Goal: Task Accomplishment & Management: Manage account settings

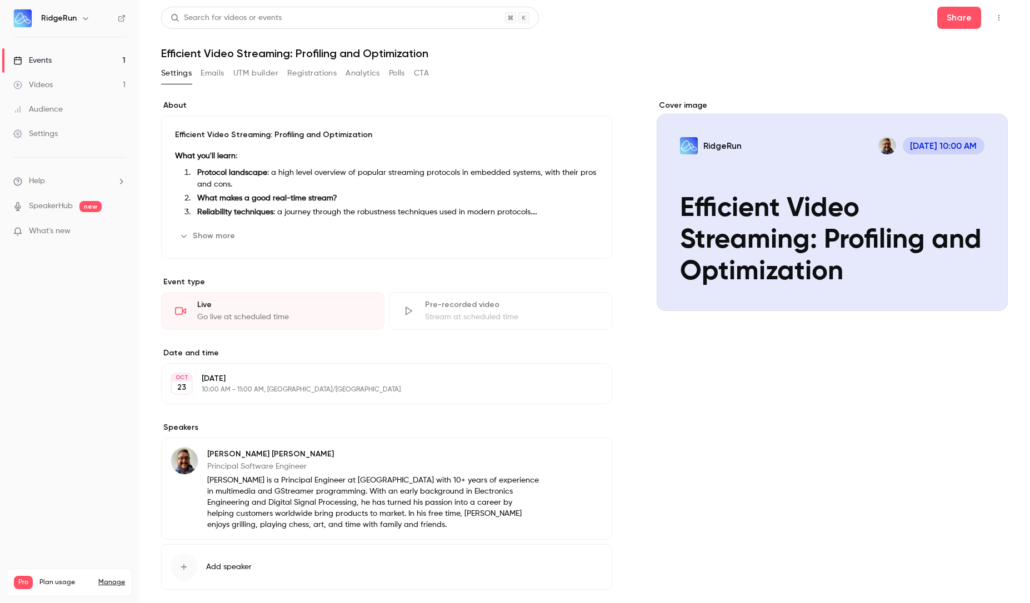
click at [57, 58] on link "Events 1" at bounding box center [69, 60] width 139 height 24
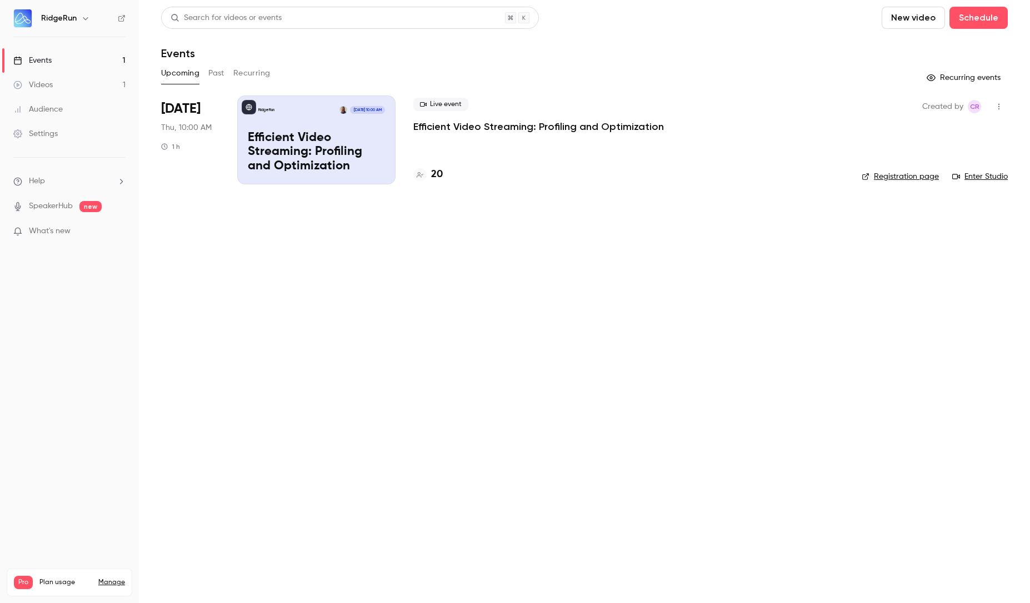
click at [332, 137] on p "Efficient Video Streaming: Profiling and Optimization" at bounding box center [316, 152] width 137 height 43
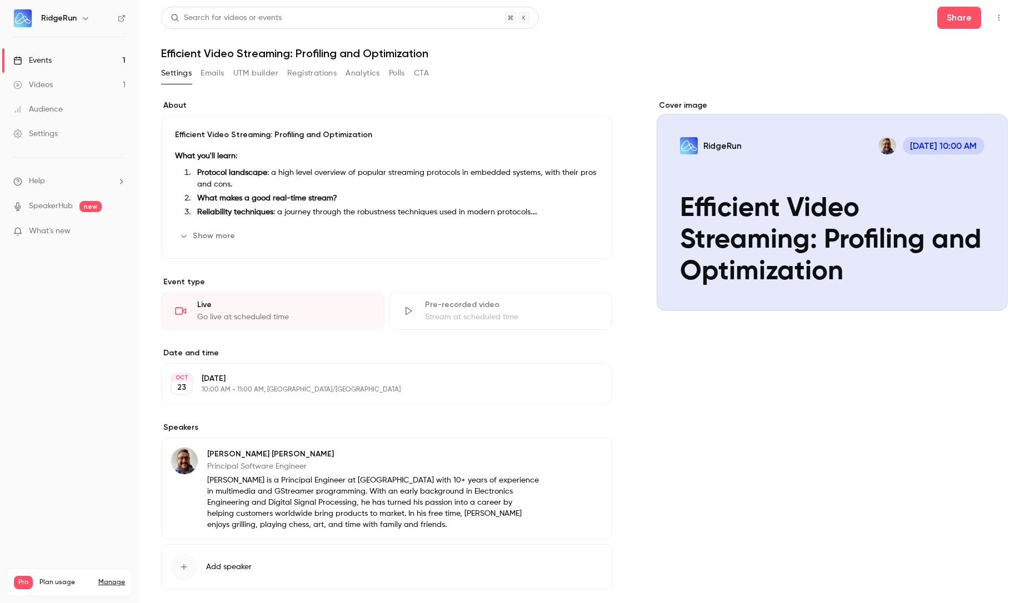
click at [311, 62] on div "Search for videos or events Share Efficient Video Streaming: Profiling and Opti…" at bounding box center [584, 330] width 847 height 646
click at [305, 72] on button "Registrations" at bounding box center [311, 73] width 49 height 18
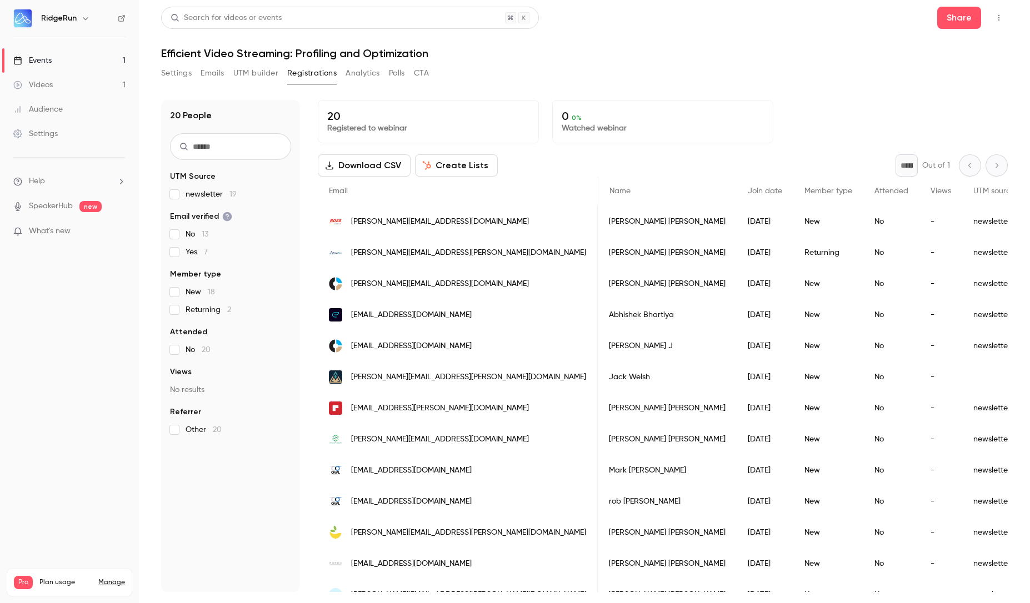
click at [177, 69] on button "Settings" at bounding box center [176, 73] width 31 height 18
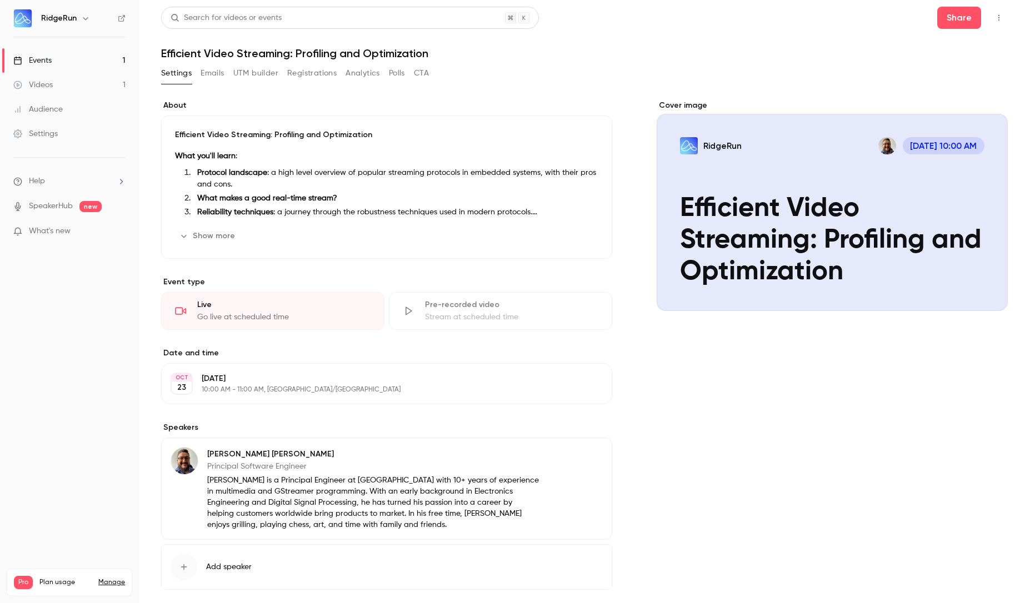
click at [188, 68] on button "Settings" at bounding box center [176, 73] width 31 height 18
click at [217, 66] on button "Emails" at bounding box center [212, 73] width 23 height 18
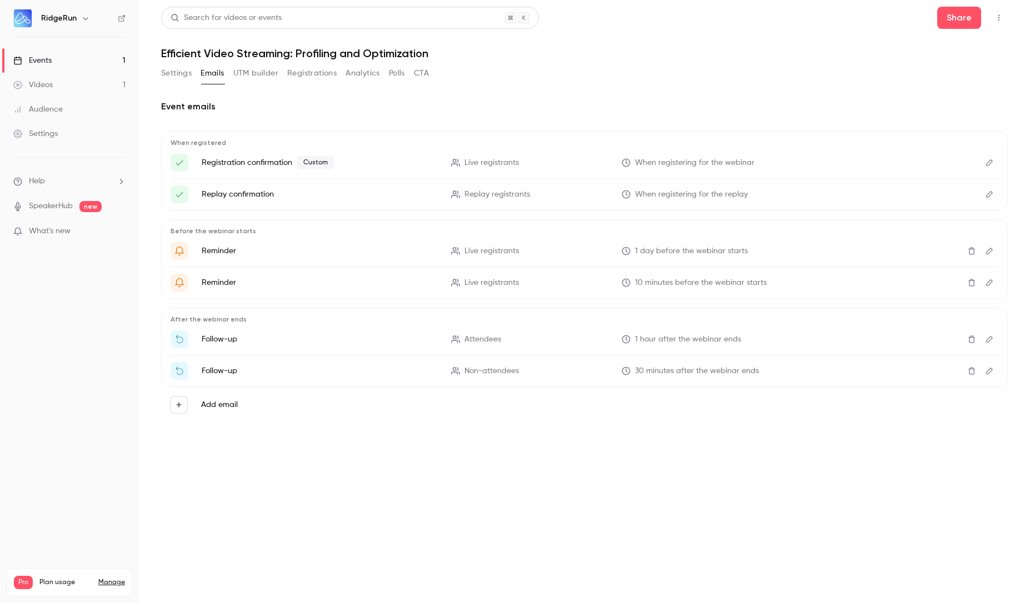
click at [180, 76] on button "Settings" at bounding box center [176, 73] width 31 height 18
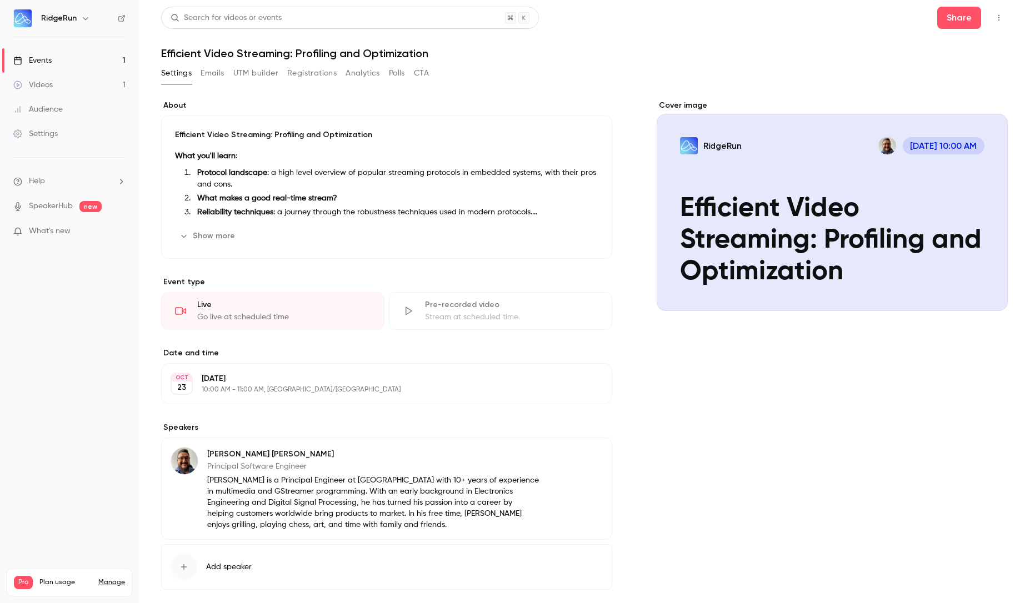
click at [313, 73] on button "Registrations" at bounding box center [311, 73] width 49 height 18
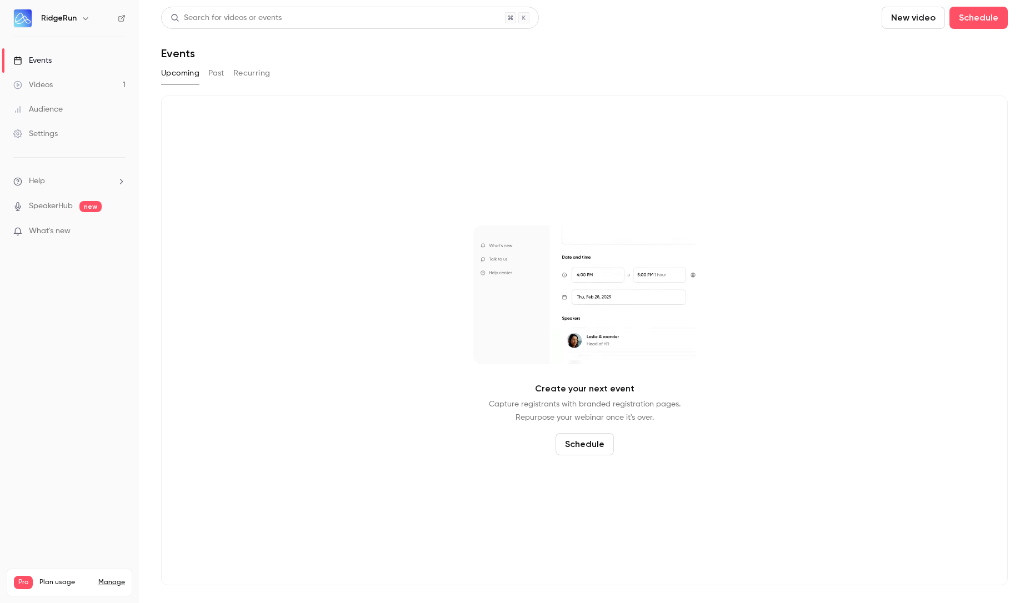
click at [222, 79] on button "Past" at bounding box center [216, 73] width 16 height 18
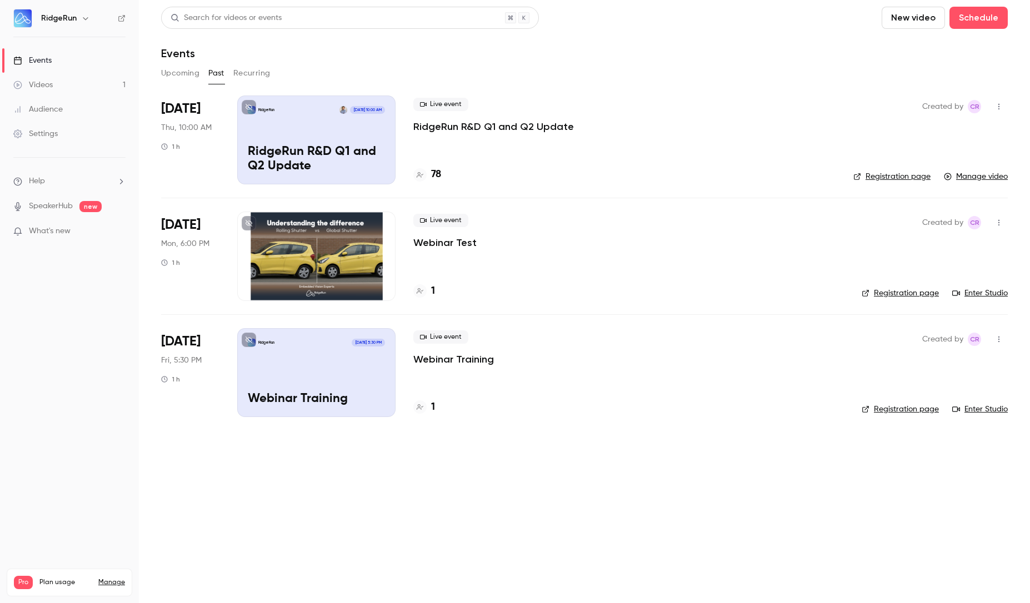
click at [263, 76] on button "Recurring" at bounding box center [251, 73] width 37 height 18
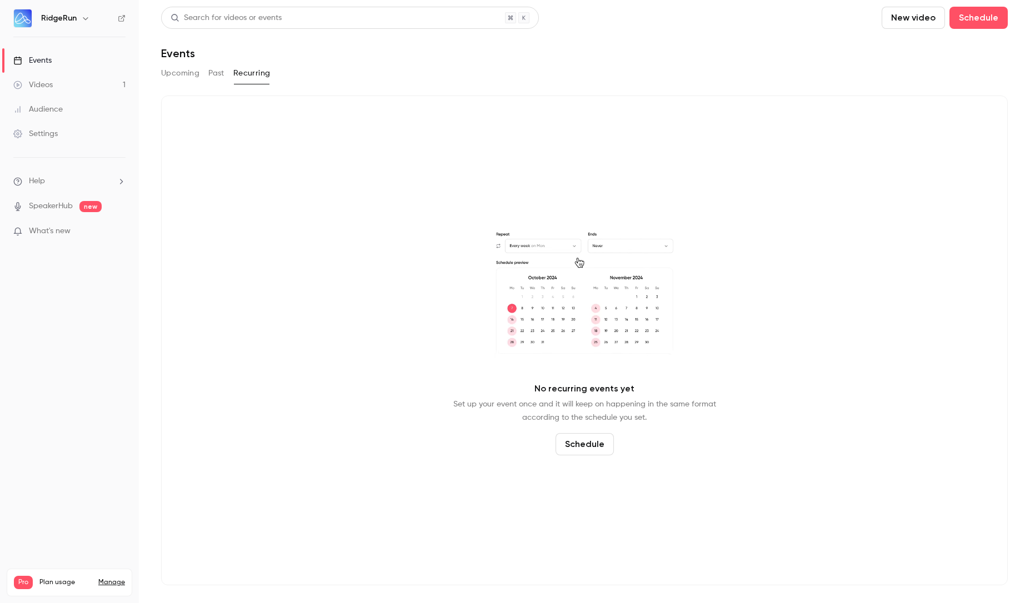
click at [171, 72] on button "Upcoming" at bounding box center [180, 73] width 38 height 18
click at [58, 65] on link "Events" at bounding box center [69, 60] width 139 height 24
click at [58, 17] on h6 "RidgeRun" at bounding box center [59, 18] width 36 height 11
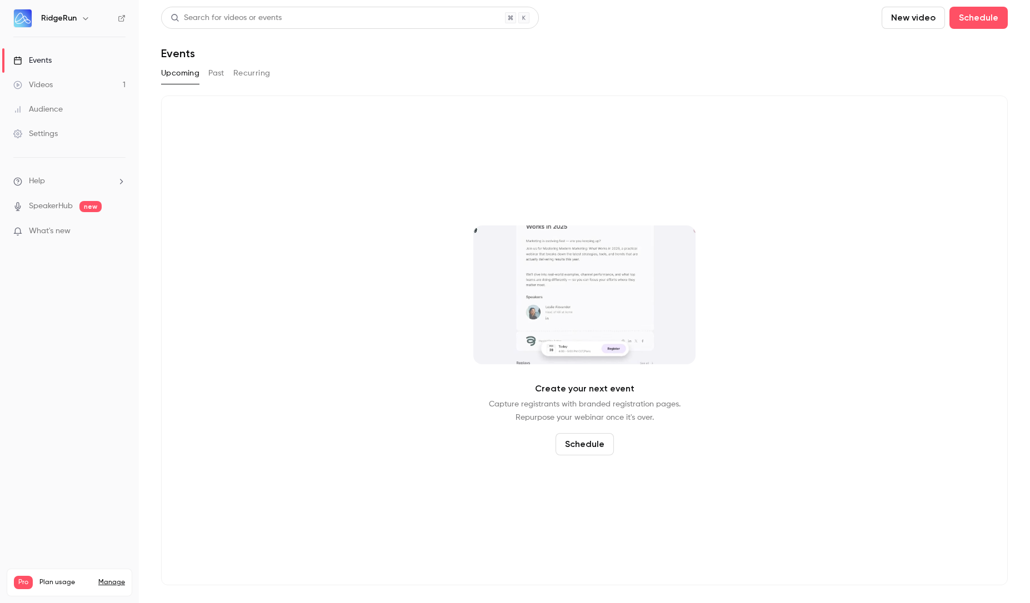
click at [47, 111] on div "Audience" at bounding box center [37, 109] width 49 height 11
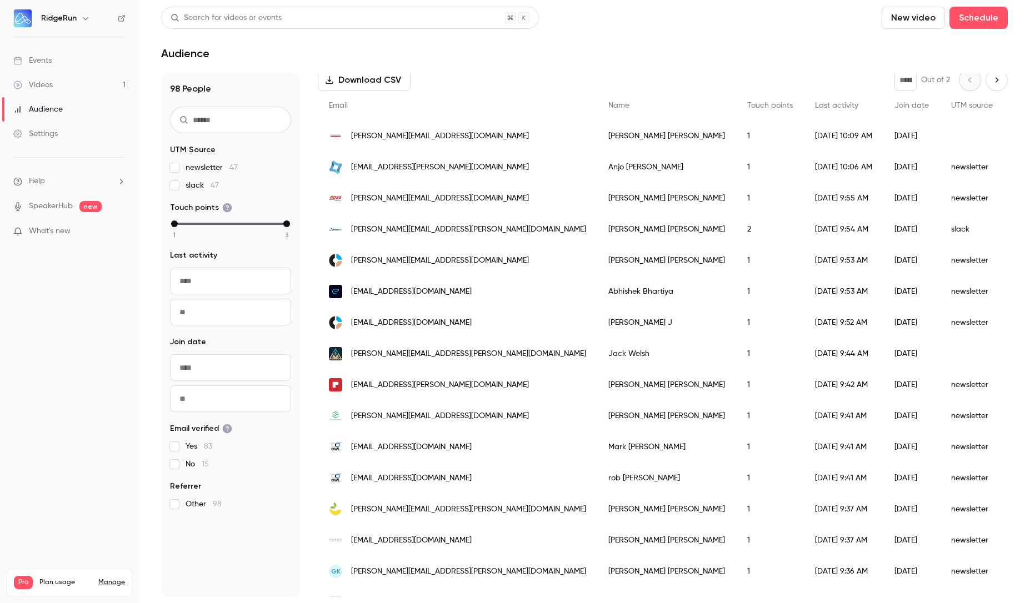
scroll to position [159, 0]
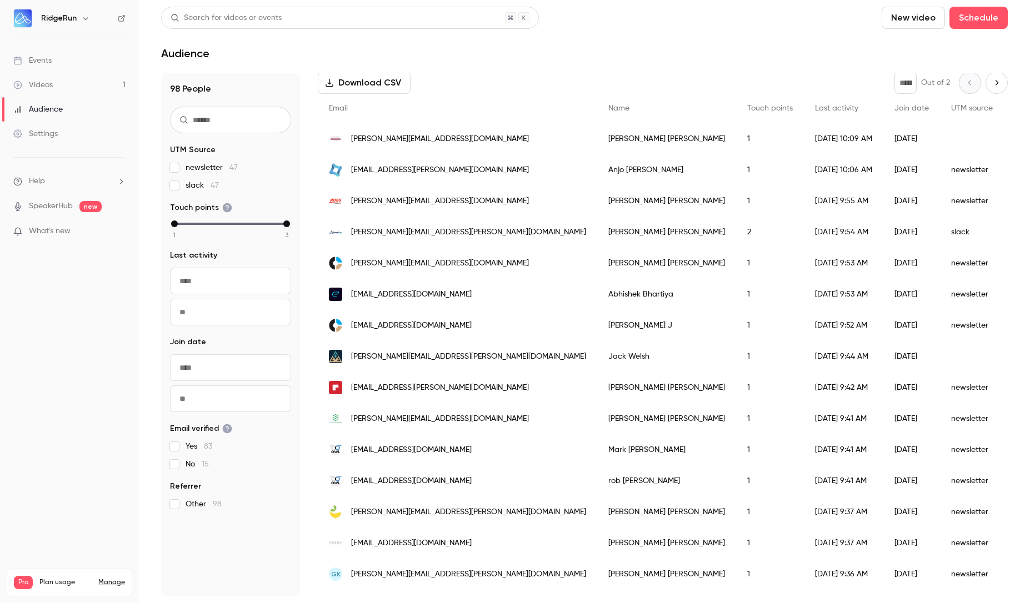
click at [47, 59] on div "Events" at bounding box center [32, 60] width 38 height 11
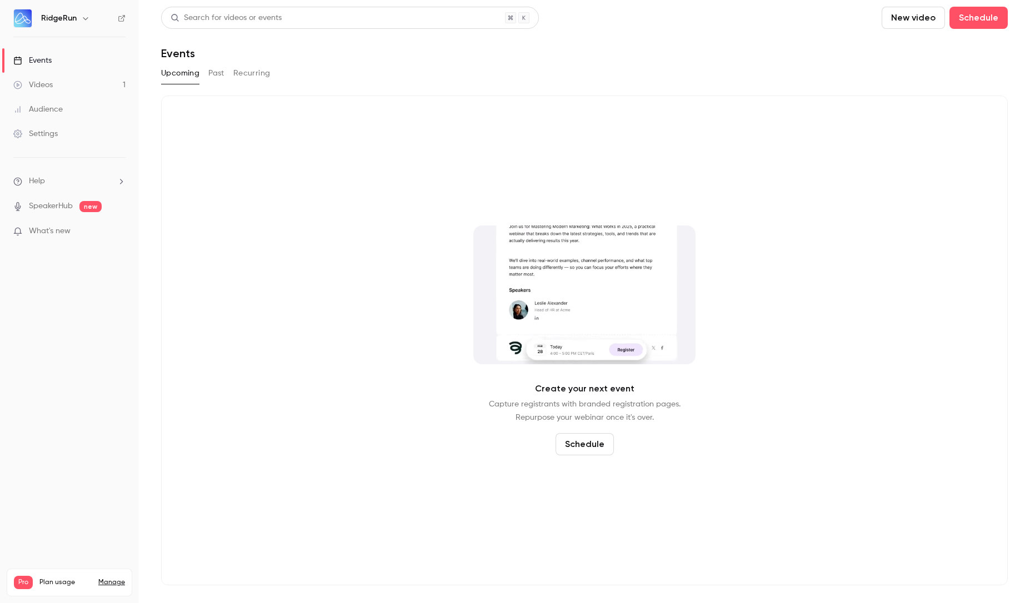
click at [87, 18] on icon "button" at bounding box center [85, 18] width 9 height 9
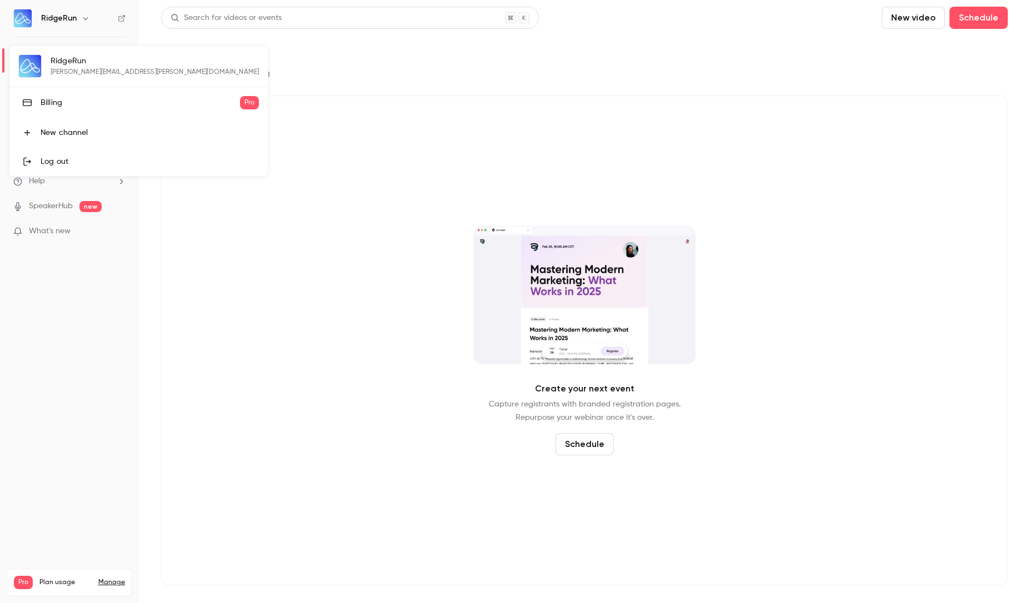
click at [481, 41] on div at bounding box center [515, 301] width 1030 height 603
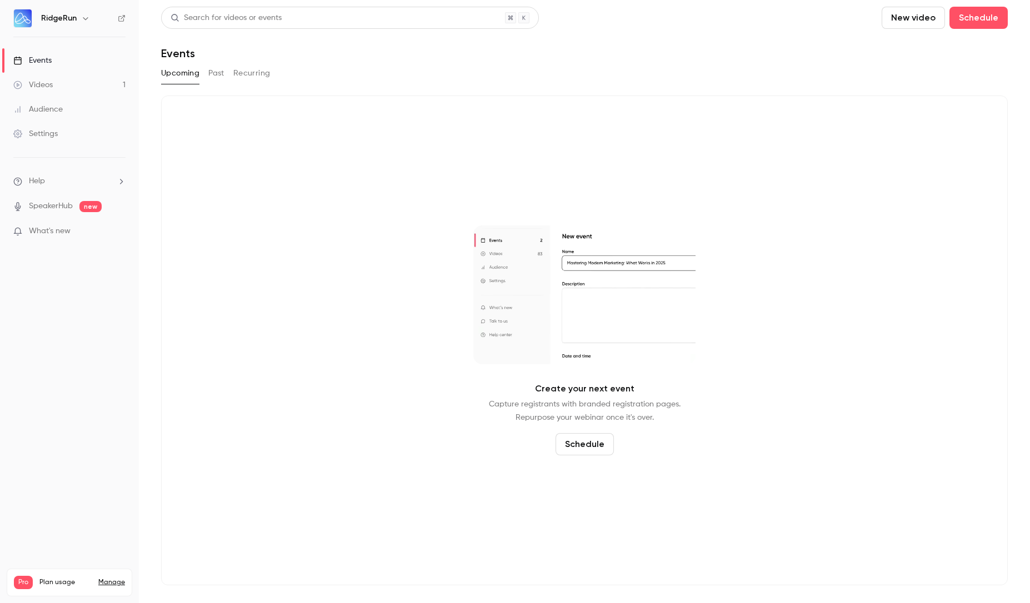
click at [226, 76] on div "Upcoming Past Recurring" at bounding box center [584, 73] width 847 height 18
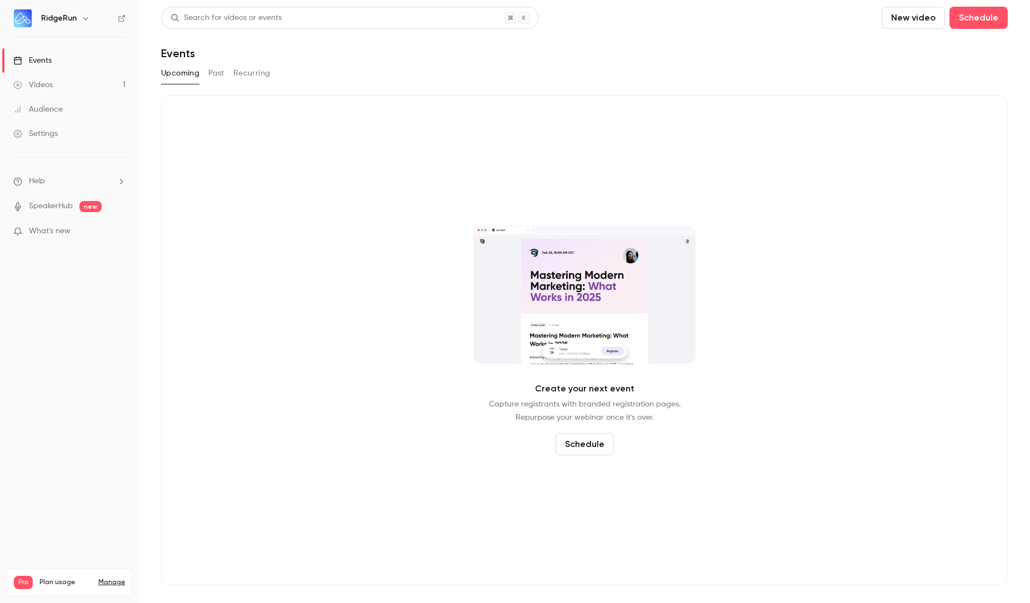
click at [213, 76] on button "Past" at bounding box center [216, 73] width 16 height 18
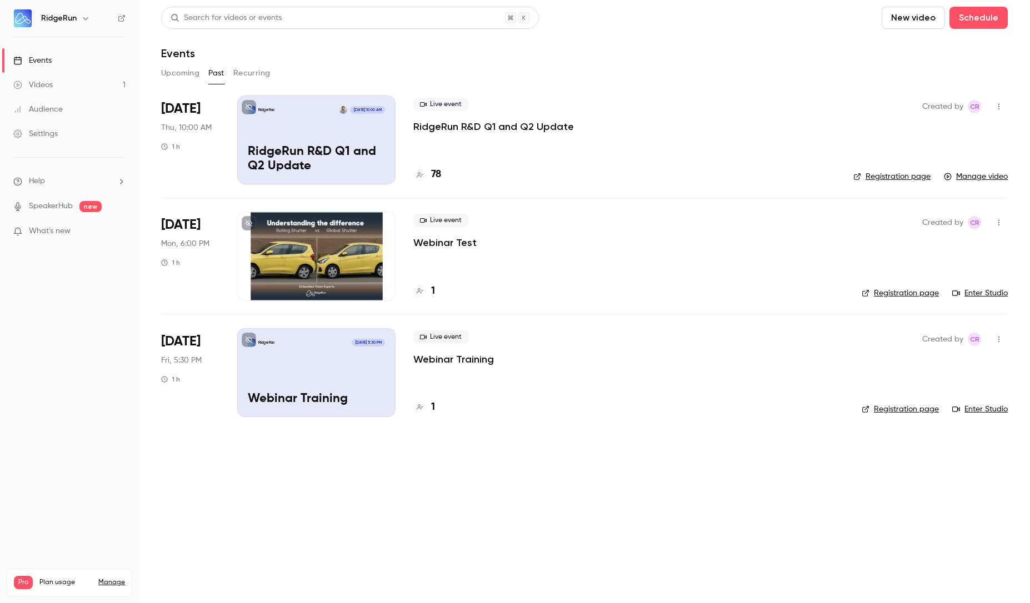
click at [85, 22] on icon "button" at bounding box center [85, 18] width 9 height 9
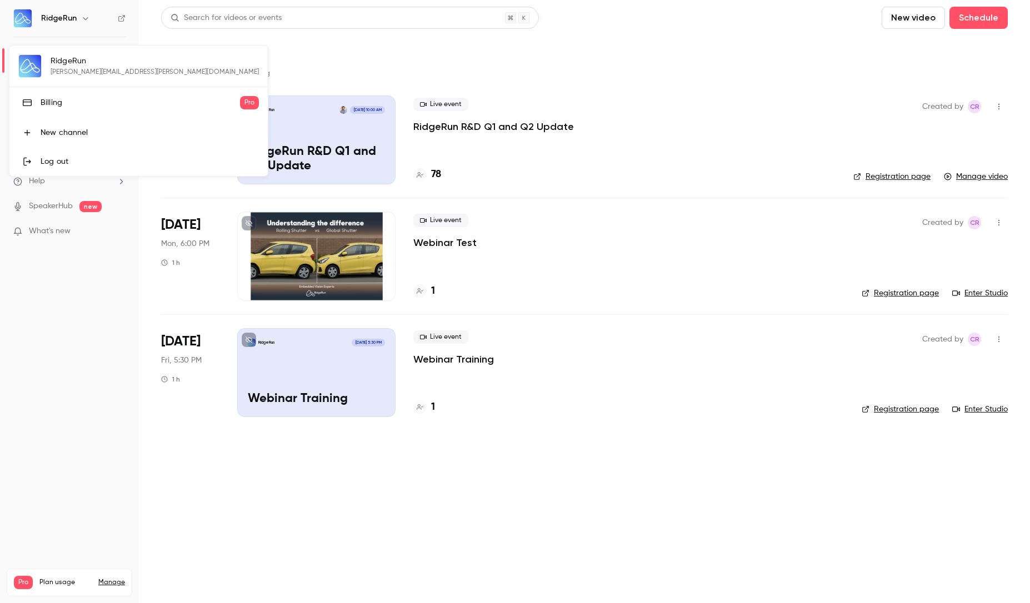
click at [355, 41] on div at bounding box center [515, 301] width 1030 height 603
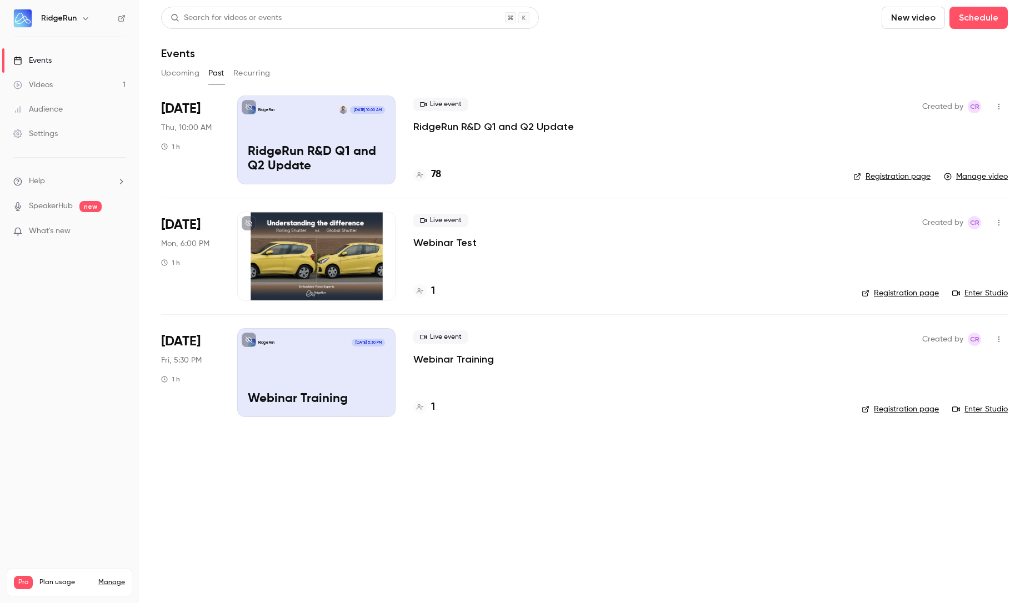
click at [179, 76] on button "Upcoming" at bounding box center [180, 73] width 38 height 18
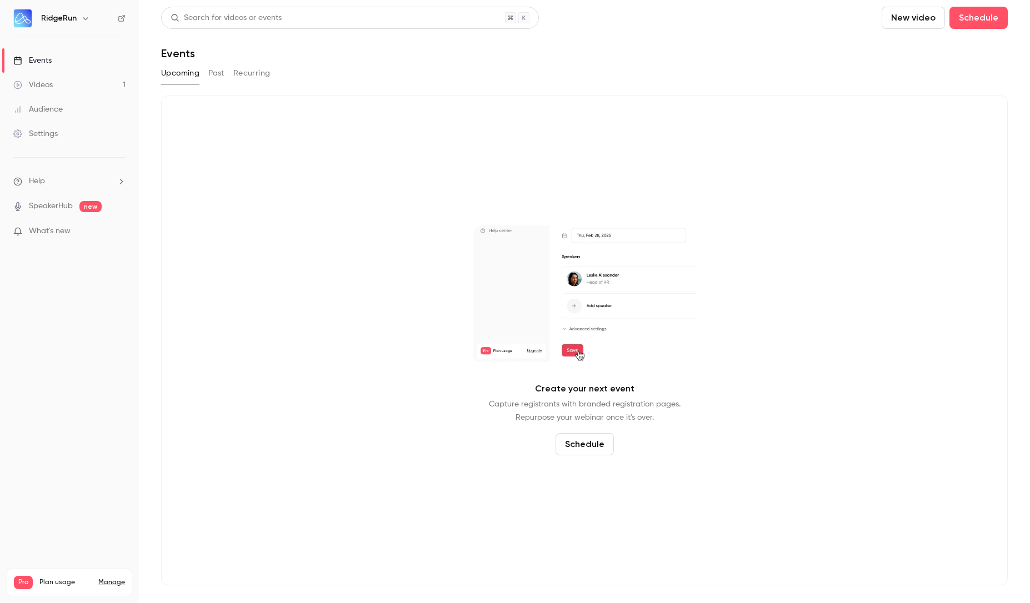
click at [592, 439] on button "Schedule" at bounding box center [585, 444] width 58 height 22
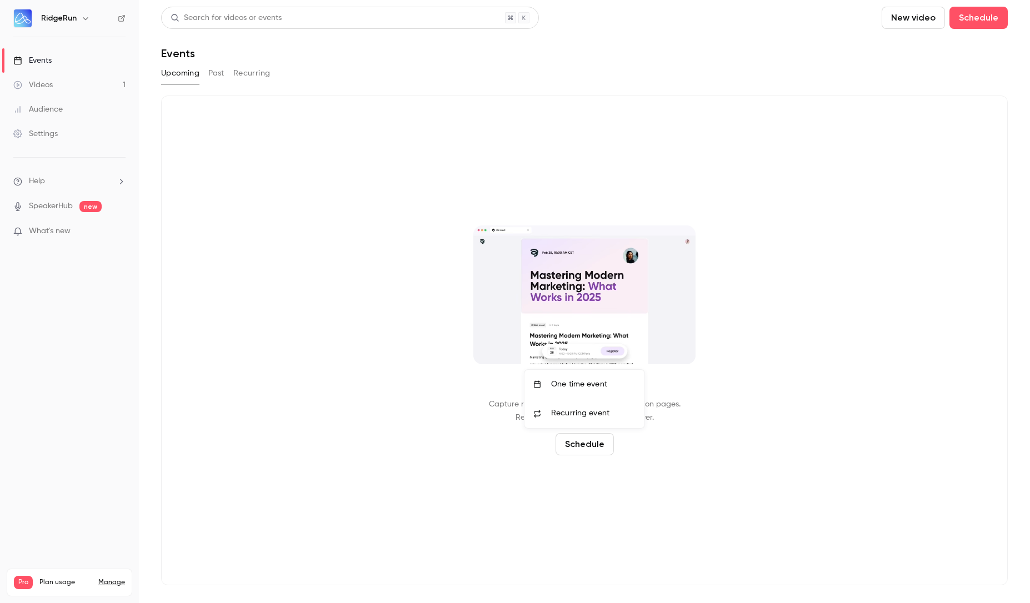
click at [575, 123] on div at bounding box center [515, 301] width 1030 height 603
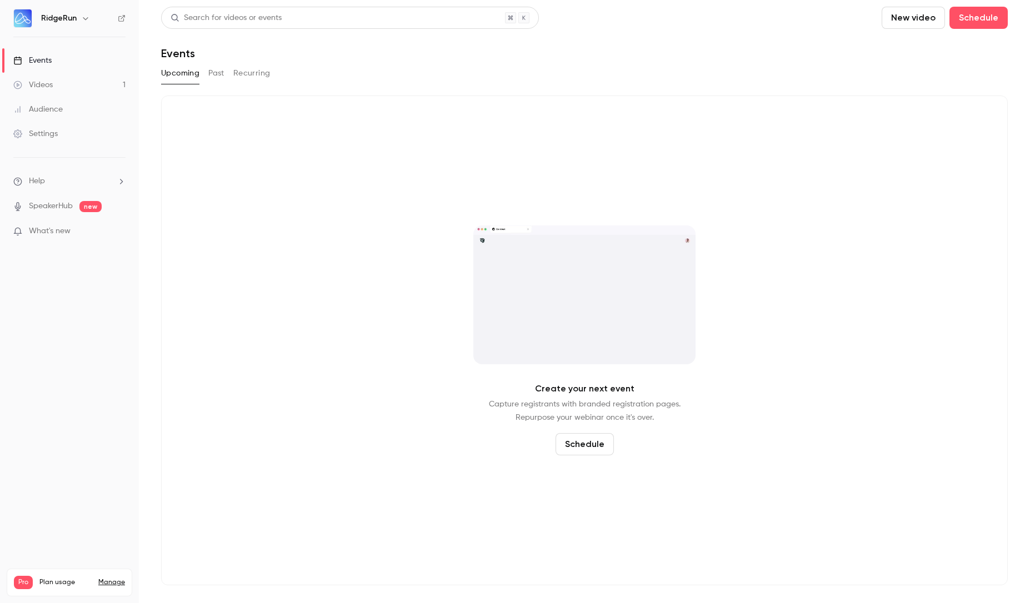
click at [208, 71] on button "Past" at bounding box center [216, 73] width 16 height 18
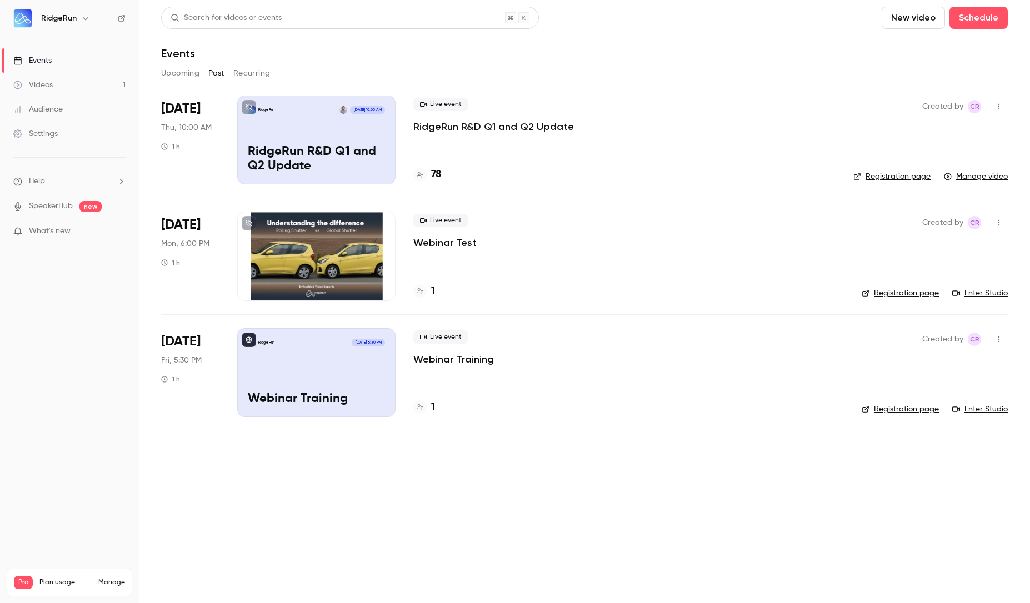
click at [254, 77] on button "Recurring" at bounding box center [251, 73] width 37 height 18
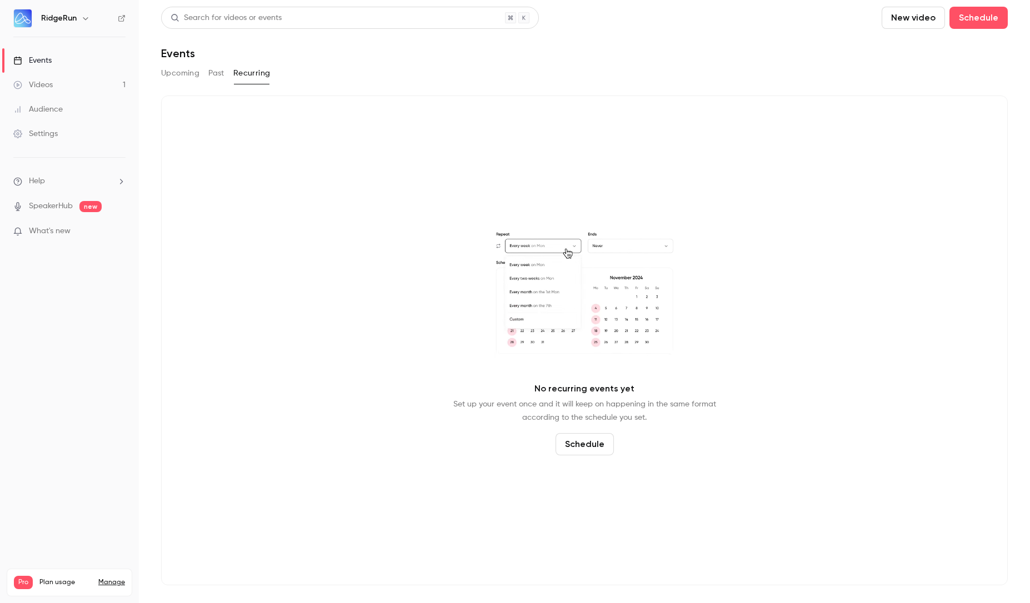
click at [185, 78] on button "Upcoming" at bounding box center [180, 73] width 38 height 18
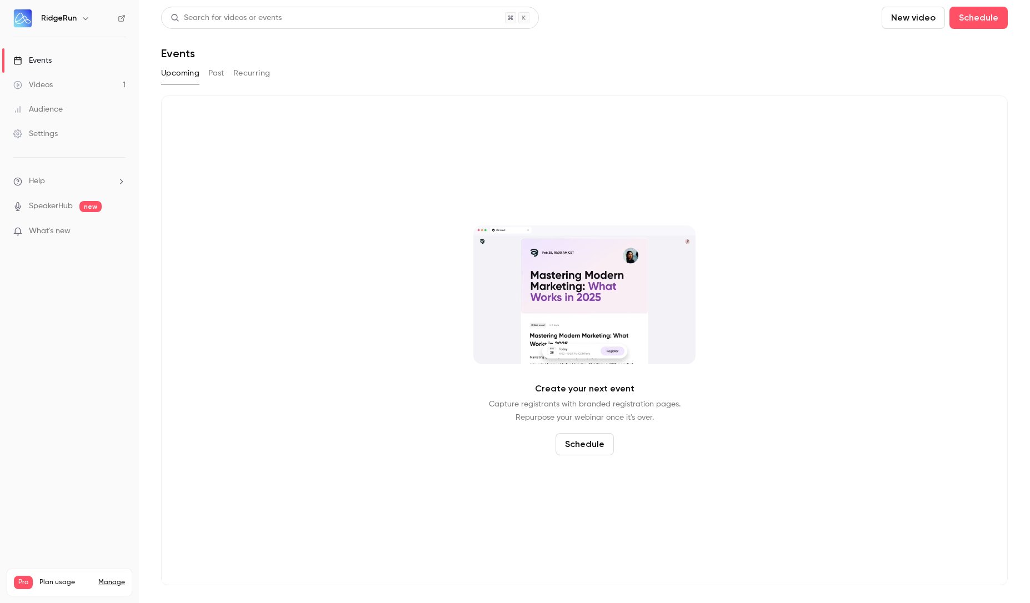
click at [452, 77] on div "Upcoming Past Recurring" at bounding box center [584, 73] width 847 height 18
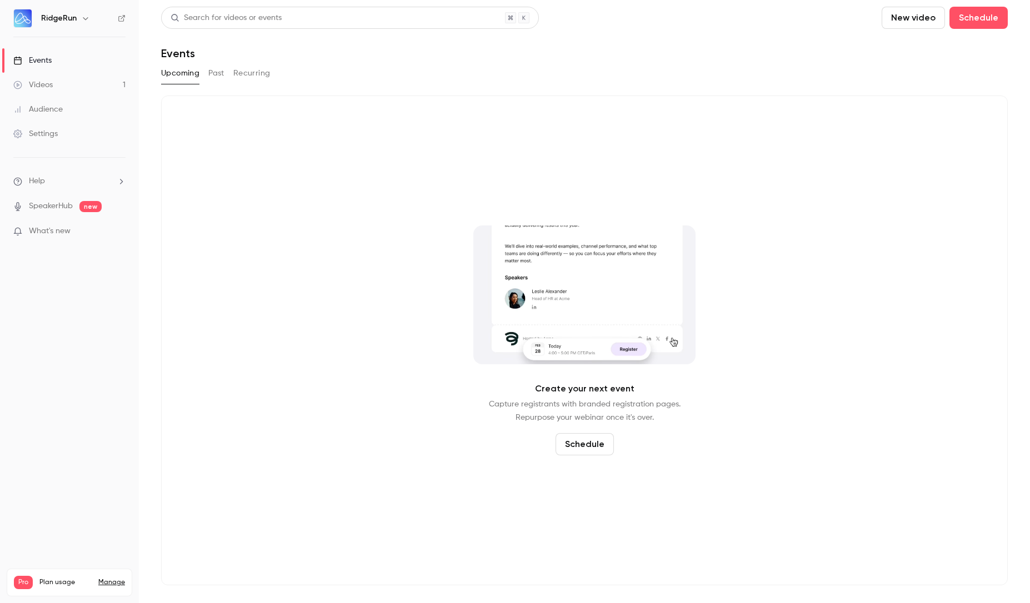
click at [638, 48] on div "Events" at bounding box center [584, 53] width 847 height 13
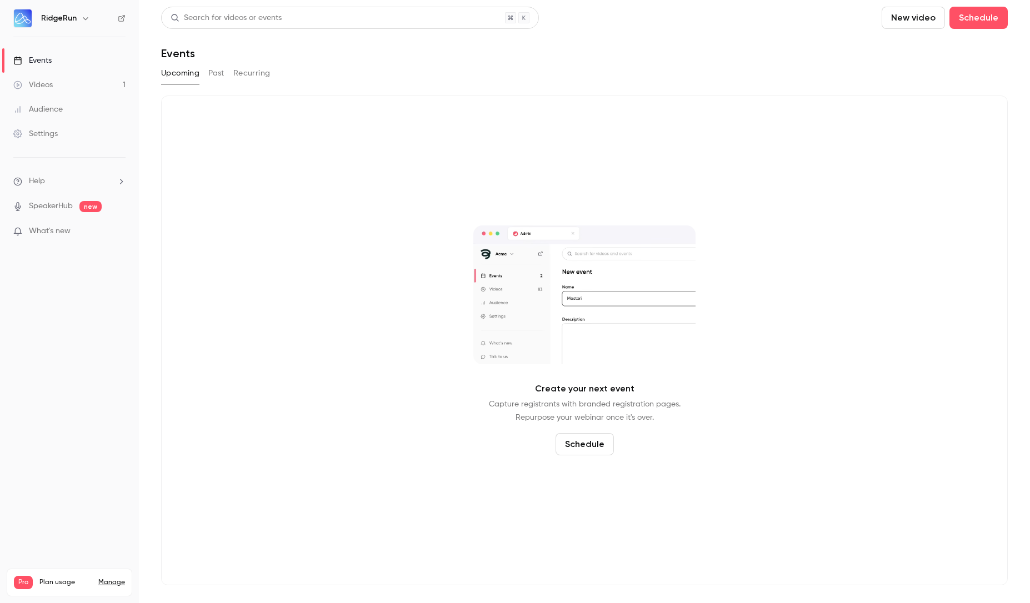
click at [218, 77] on button "Past" at bounding box center [216, 73] width 16 height 18
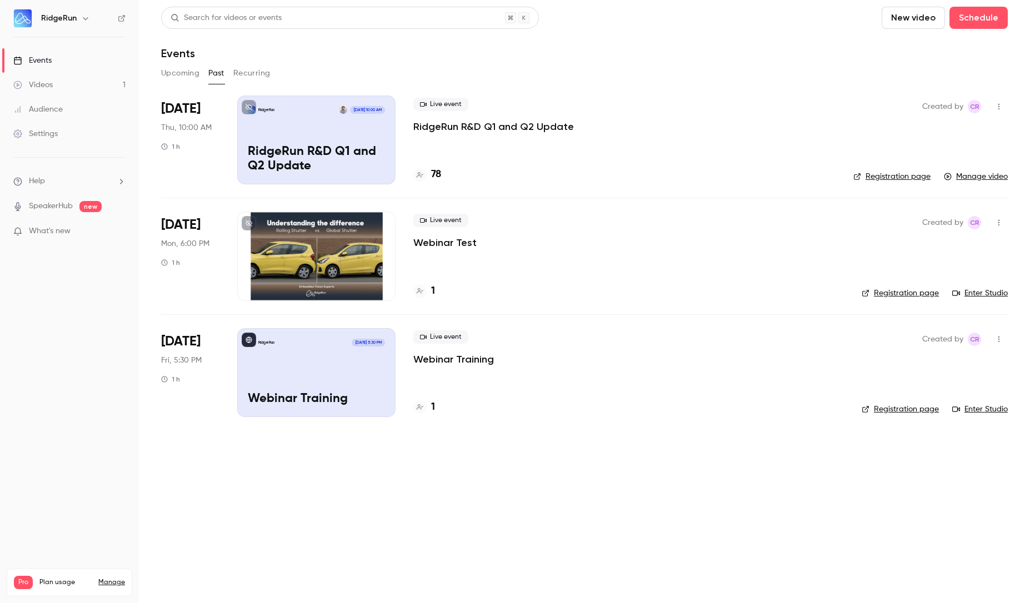
click at [170, 69] on button "Upcoming" at bounding box center [180, 73] width 38 height 18
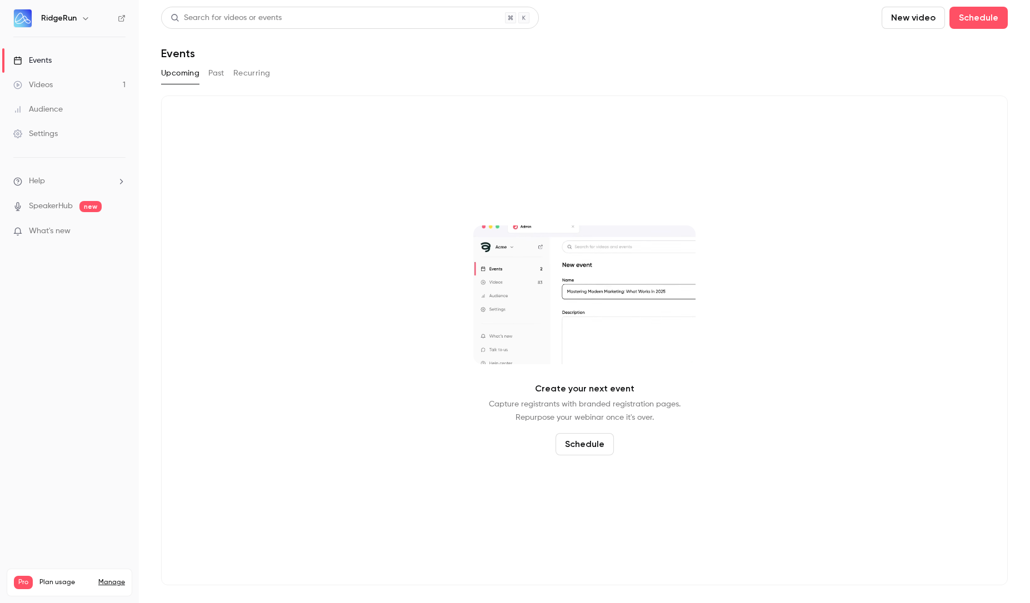
click at [604, 55] on div "Events" at bounding box center [584, 53] width 847 height 13
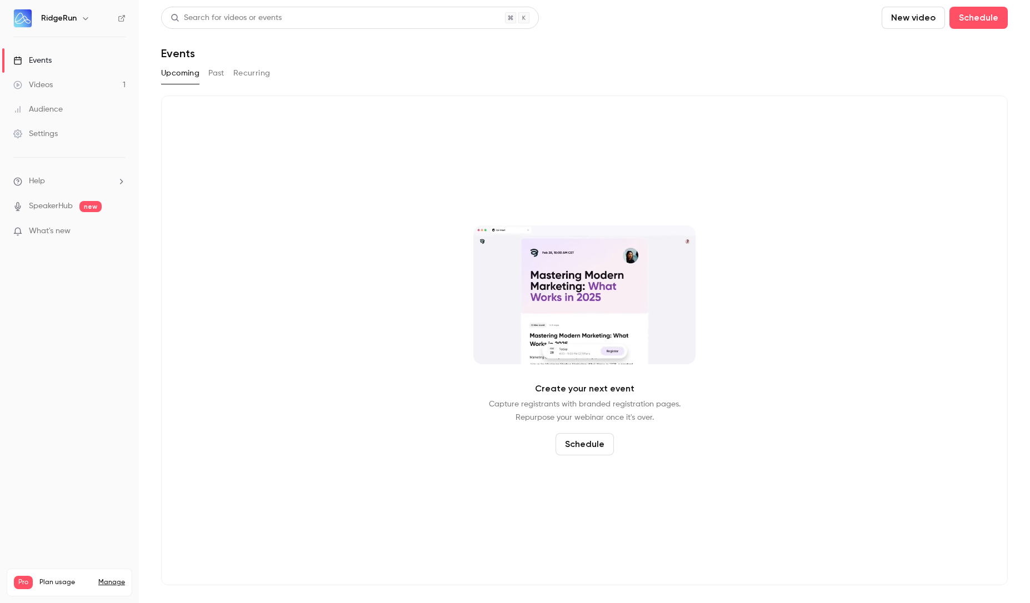
click at [85, 19] on icon "button" at bounding box center [85, 18] width 5 height 3
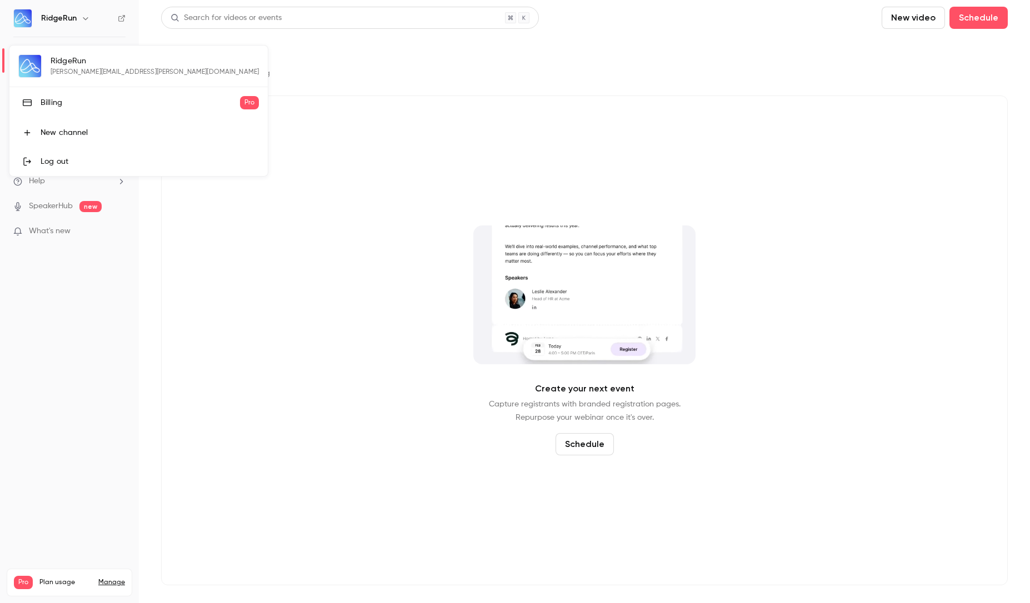
click at [461, 38] on div at bounding box center [515, 301] width 1030 height 603
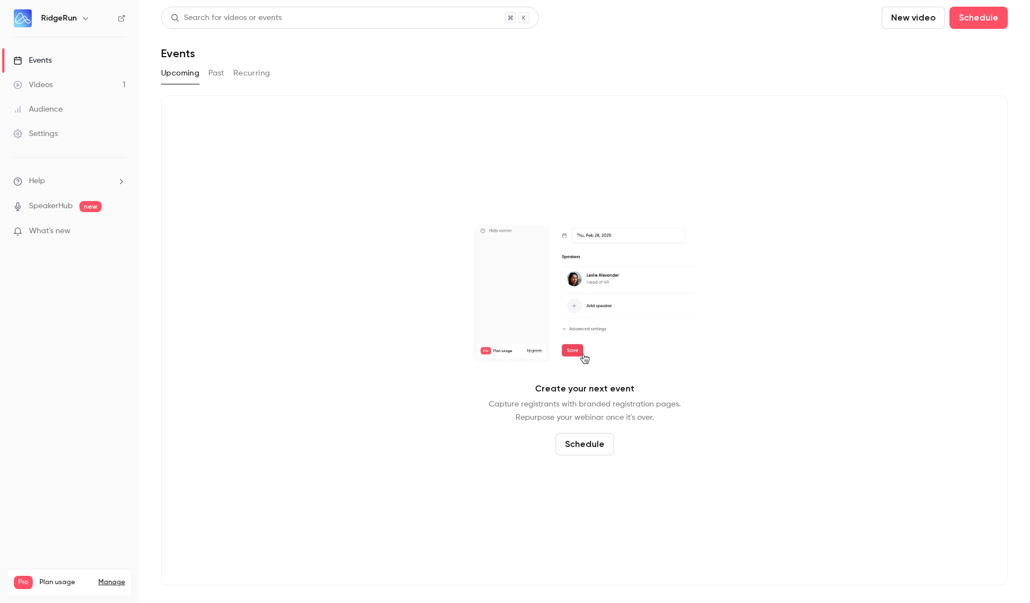
click at [64, 108] on link "Audience" at bounding box center [69, 109] width 139 height 24
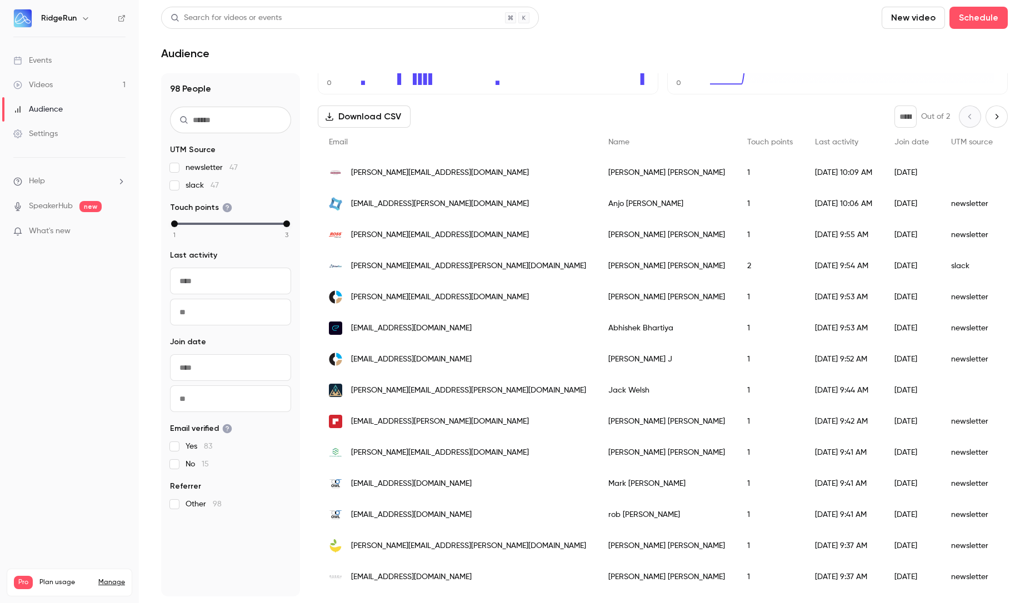
scroll to position [124, 0]
click at [494, 172] on div "rallan@datacast.com" at bounding box center [457, 173] width 279 height 31
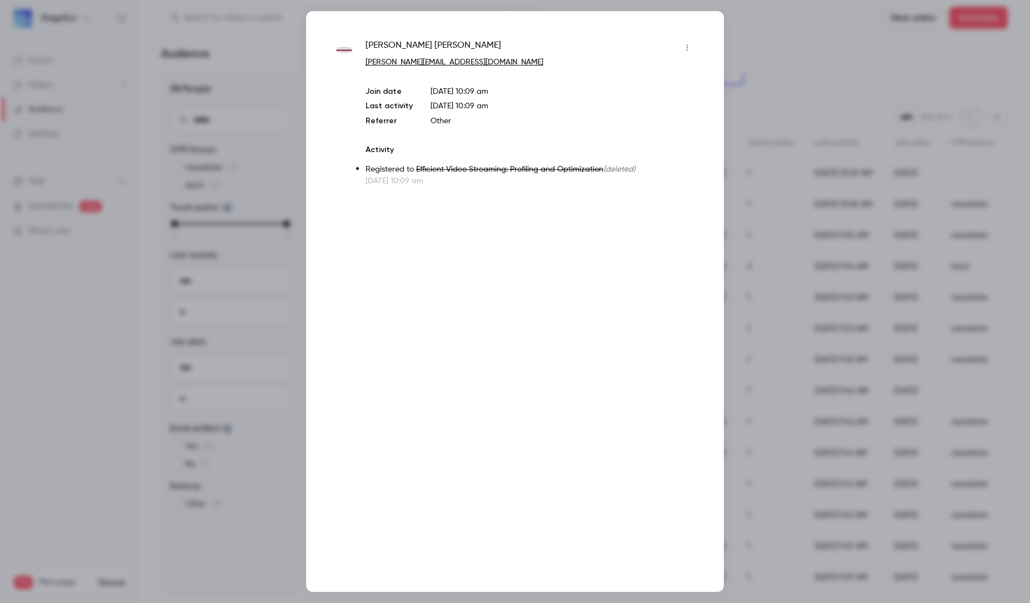
click at [541, 168] on span "Efficient Video Streaming: Profiling and Optimization" at bounding box center [509, 170] width 187 height 8
click at [688, 44] on icon "button" at bounding box center [687, 48] width 9 height 8
click at [772, 21] on div at bounding box center [515, 301] width 1030 height 603
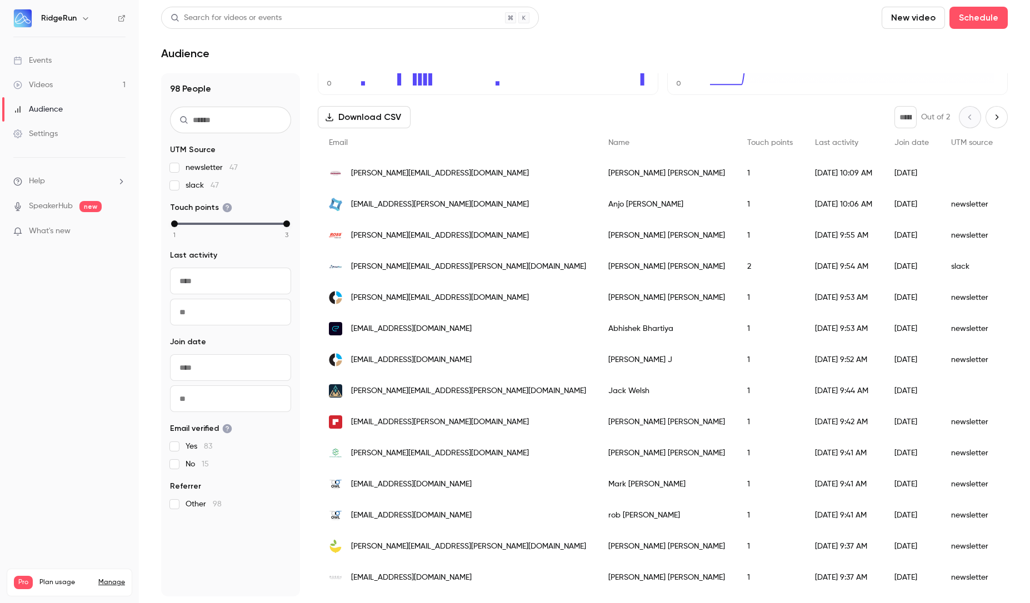
click at [56, 69] on link "Events" at bounding box center [69, 60] width 139 height 24
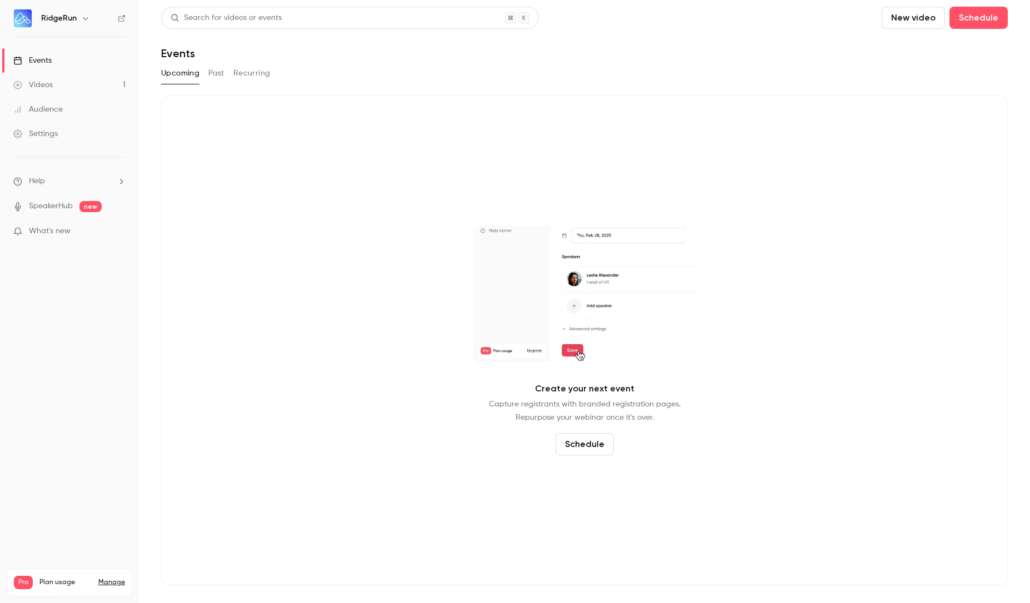
click at [606, 452] on button "Schedule" at bounding box center [585, 444] width 58 height 22
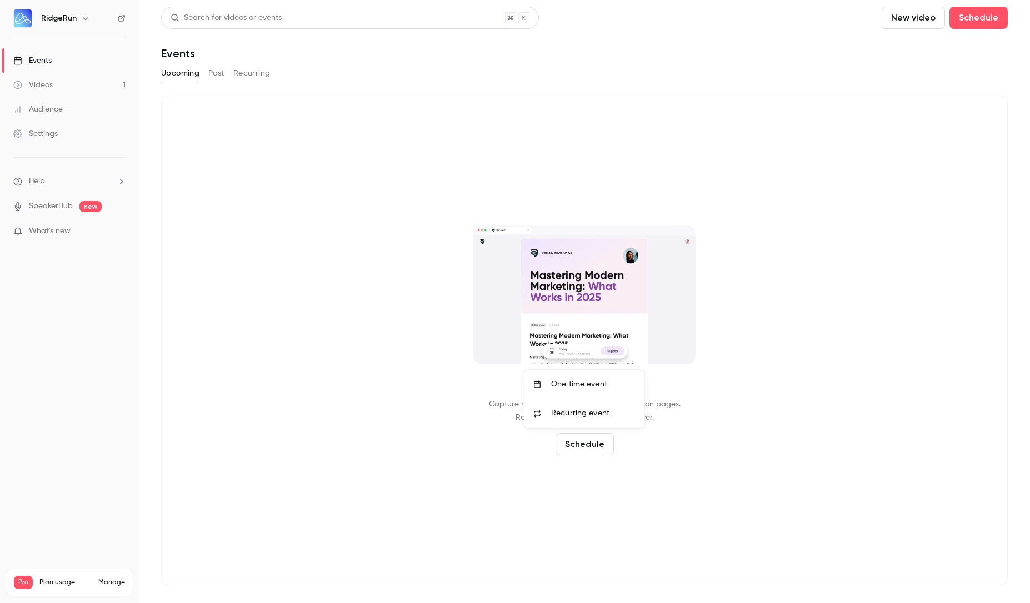
click at [804, 24] on div at bounding box center [515, 301] width 1030 height 603
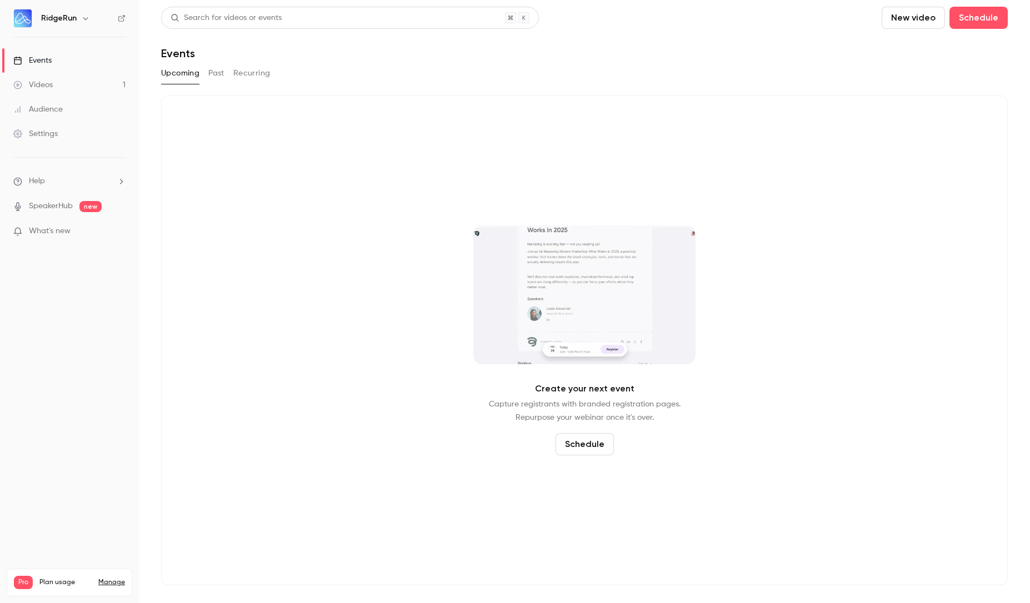
click at [62, 236] on span "What's new" at bounding box center [50, 232] width 42 height 12
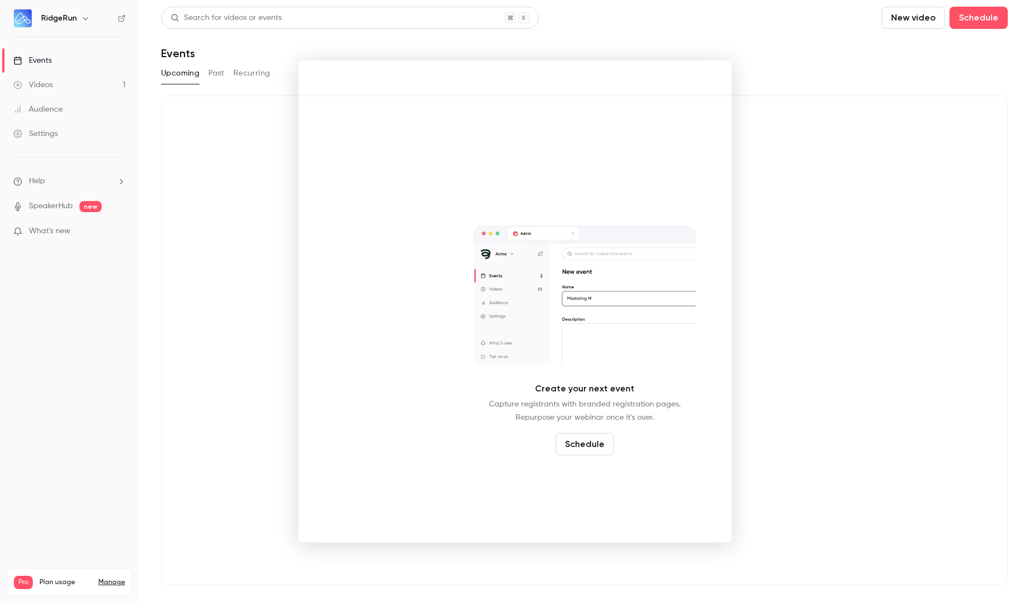
click at [899, 192] on div at bounding box center [515, 301] width 1030 height 603
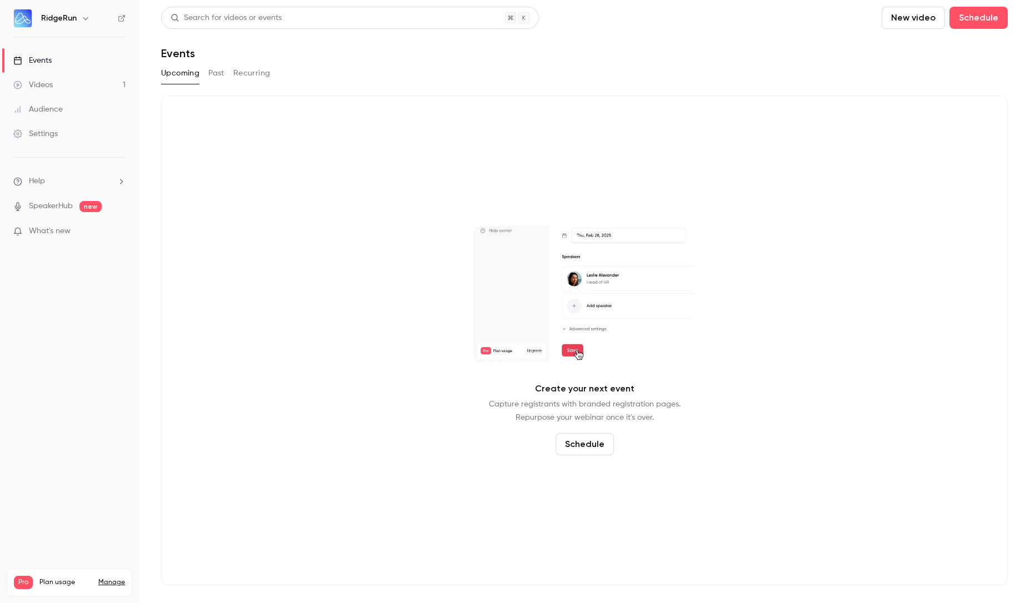
click at [120, 182] on icon "help-dropdown-opener" at bounding box center [121, 181] width 9 height 9
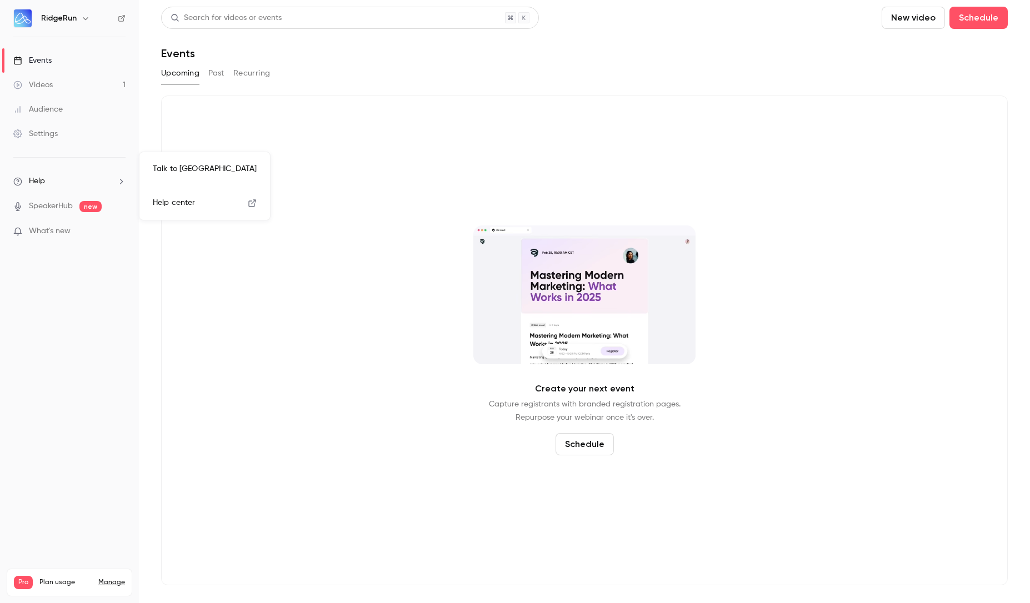
click at [208, 163] on link "Talk to us" at bounding box center [205, 168] width 122 height 29
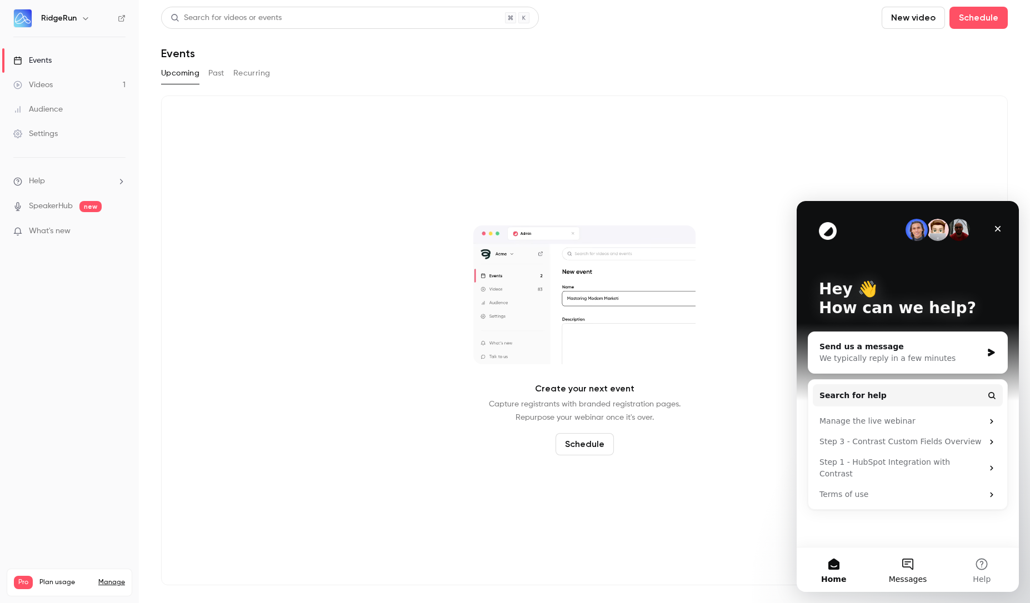
click at [907, 570] on button "Messages" at bounding box center [907, 570] width 74 height 44
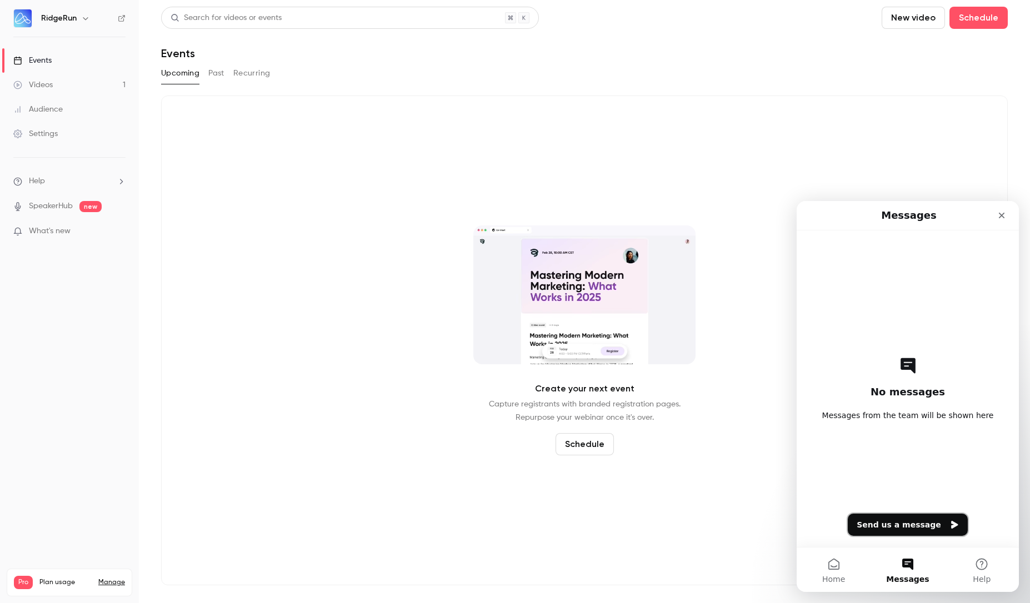
click at [927, 524] on button "Send us a message" at bounding box center [908, 525] width 120 height 22
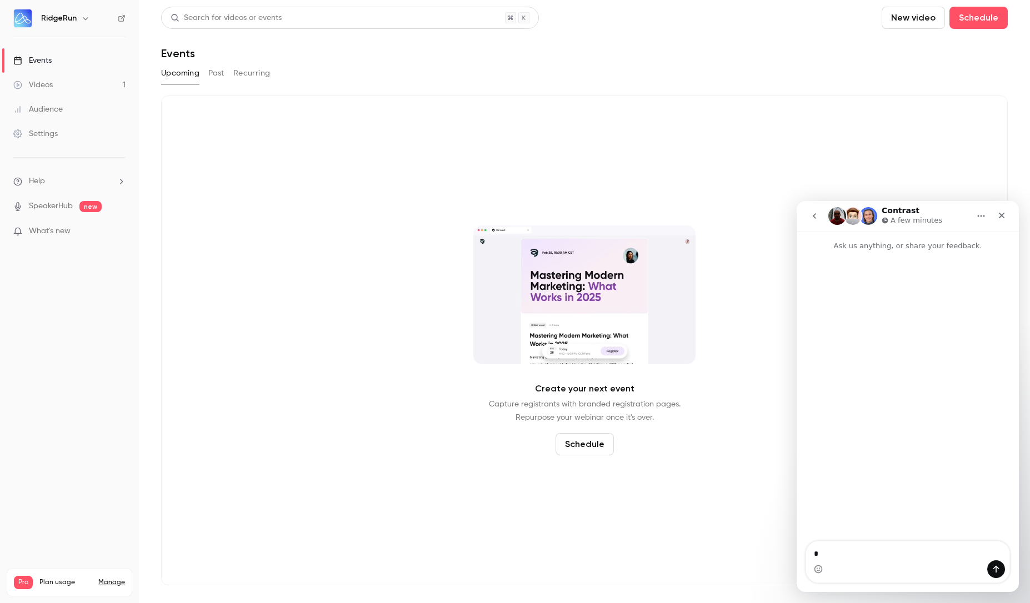
type textarea "**"
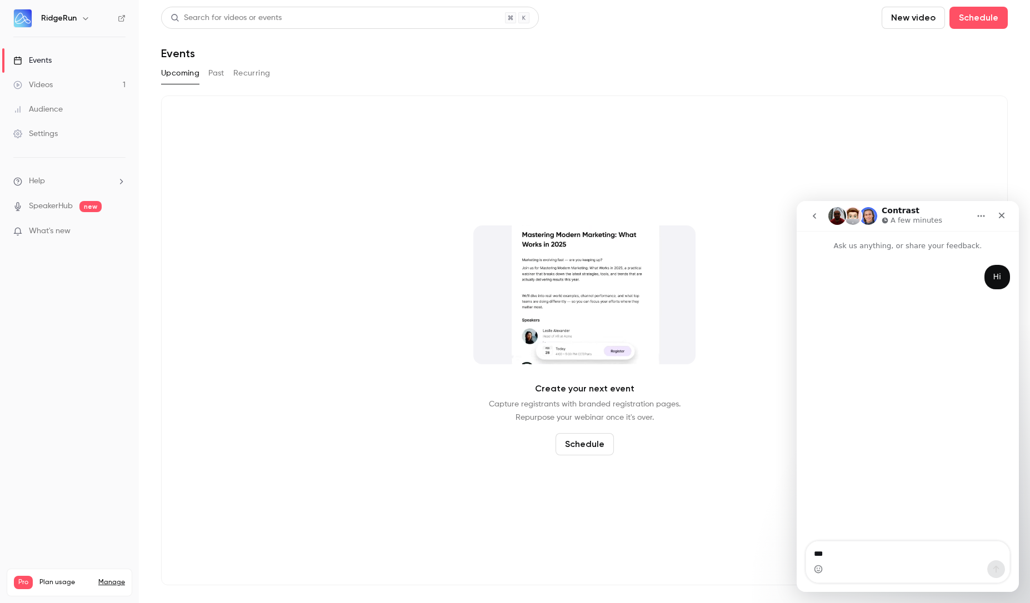
type textarea "****"
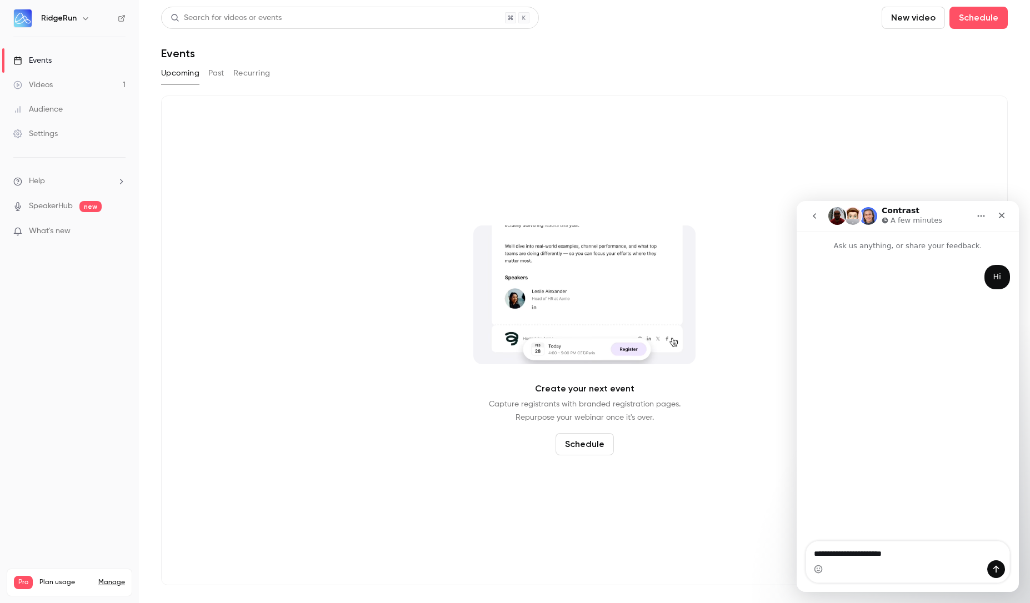
type textarea "**********"
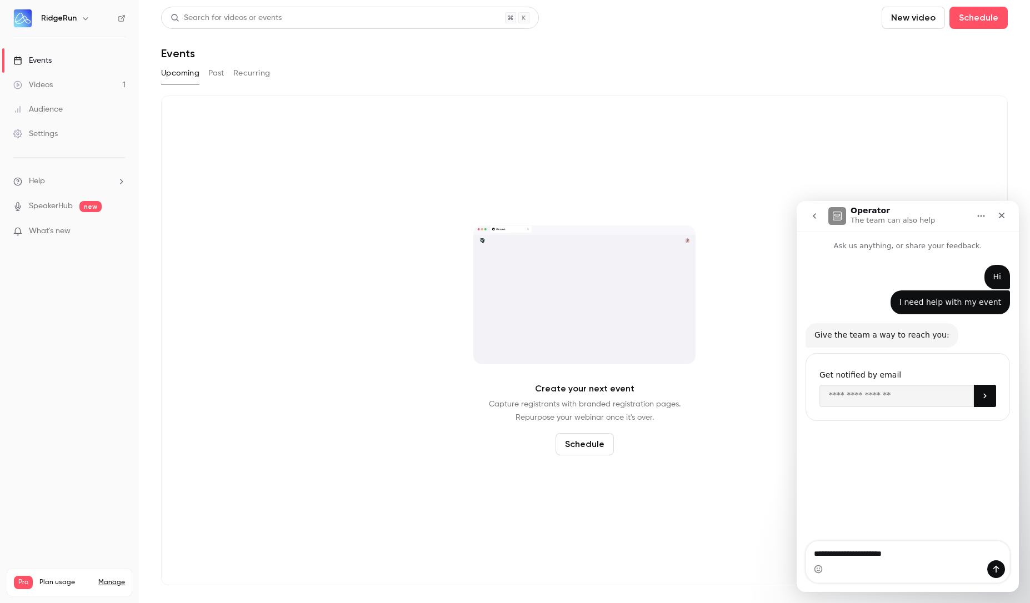
type textarea "**********"
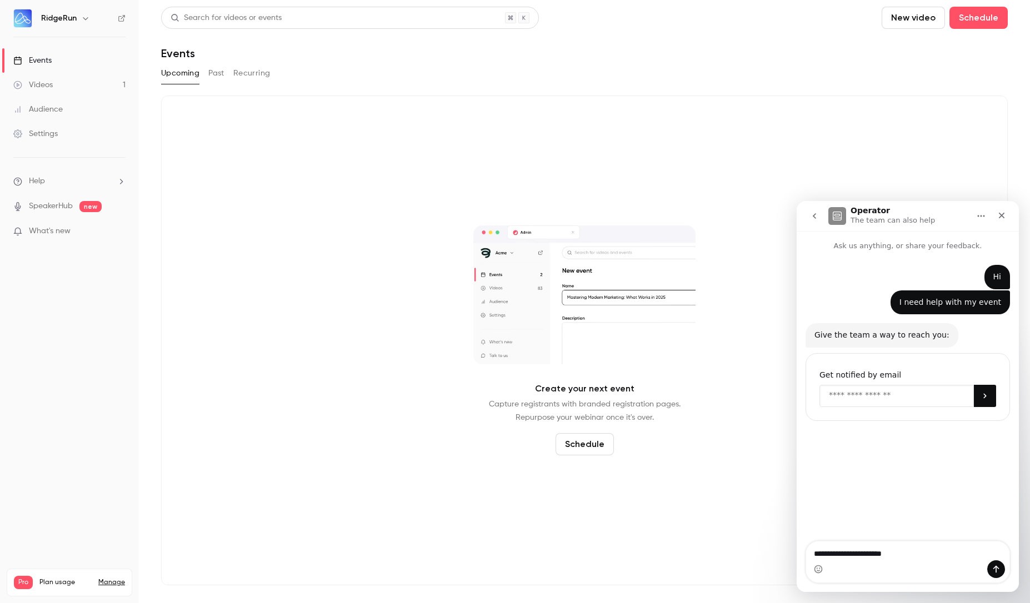
click at [895, 391] on input "Enter your email" at bounding box center [896, 396] width 154 height 22
type input "**********"
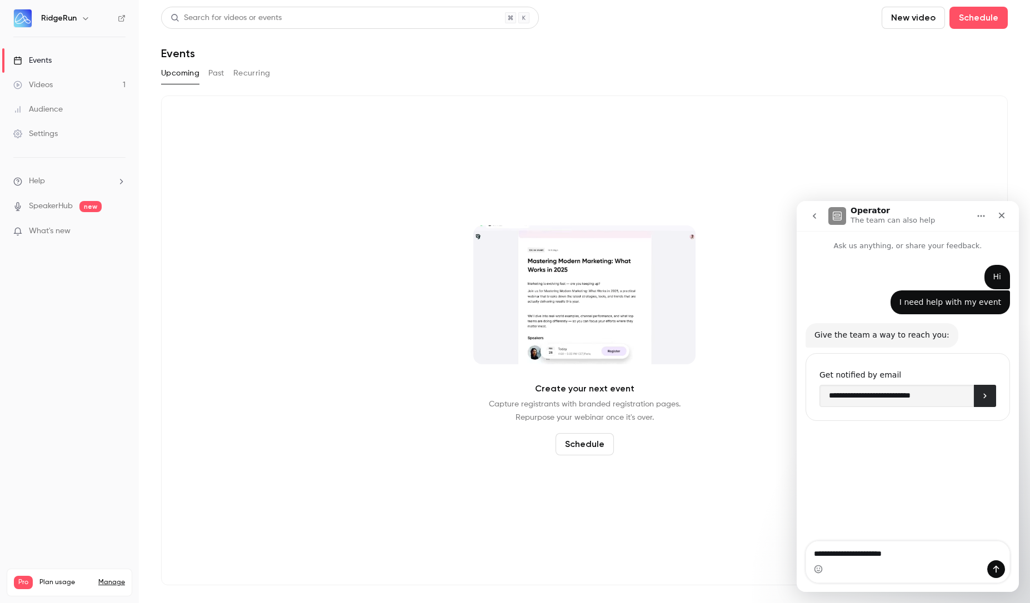
click at [984, 398] on icon "Submit" at bounding box center [984, 395] width 3 height 5
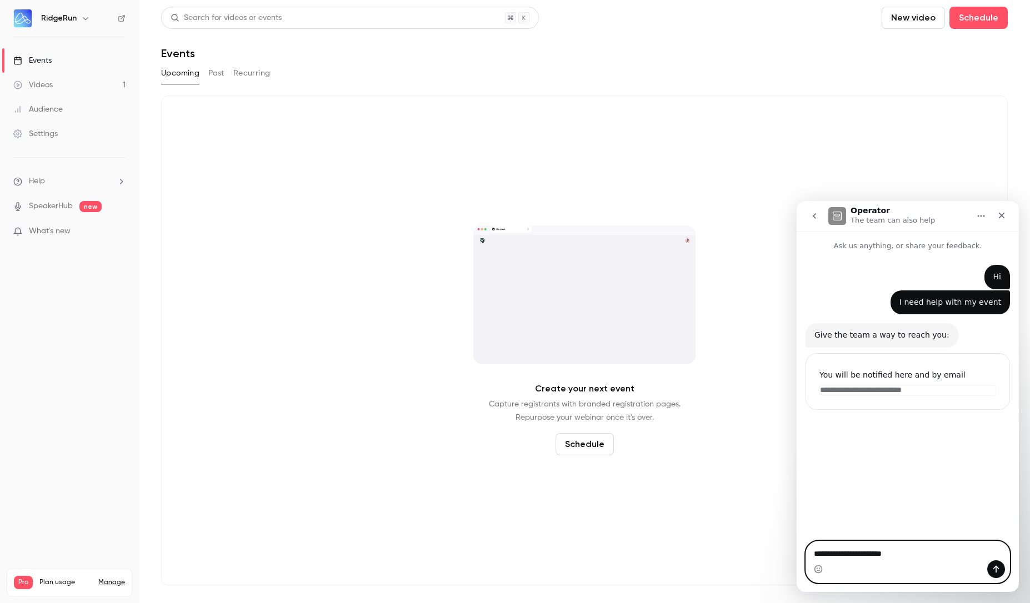
click at [927, 558] on textarea "**********" at bounding box center [907, 551] width 203 height 19
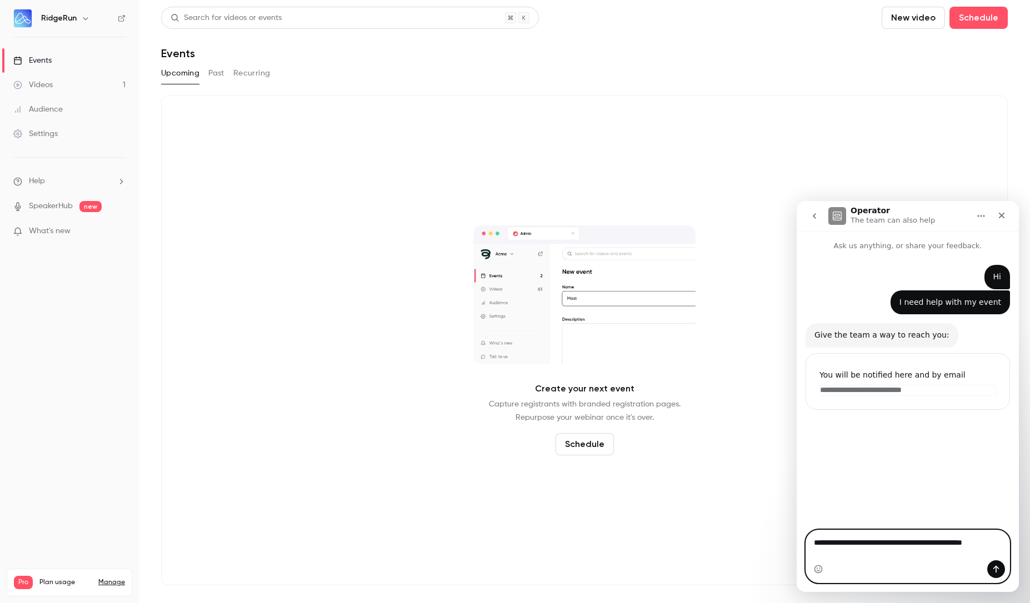
type textarea "**********"
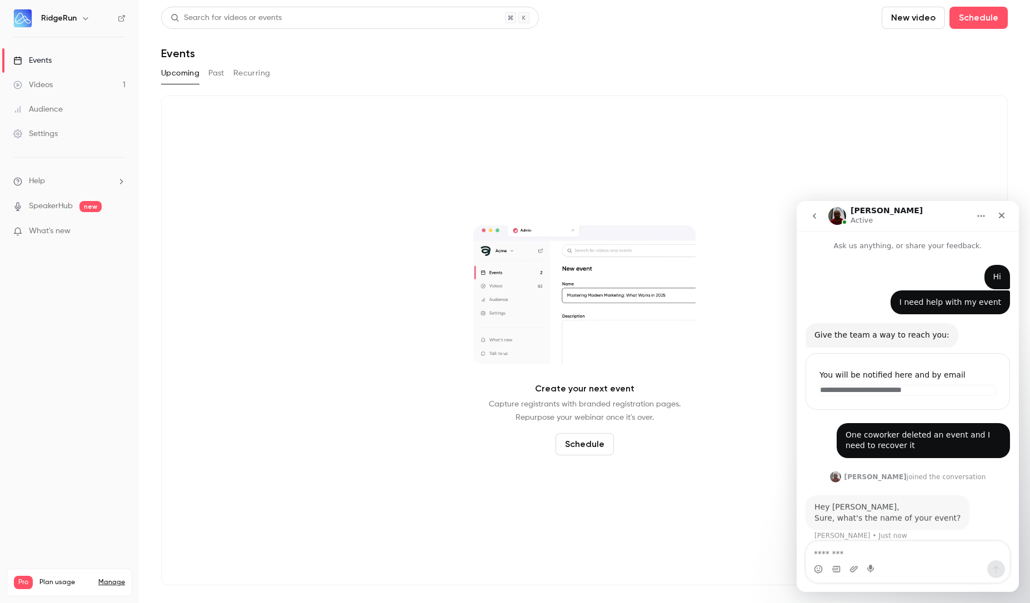
scroll to position [9, 0]
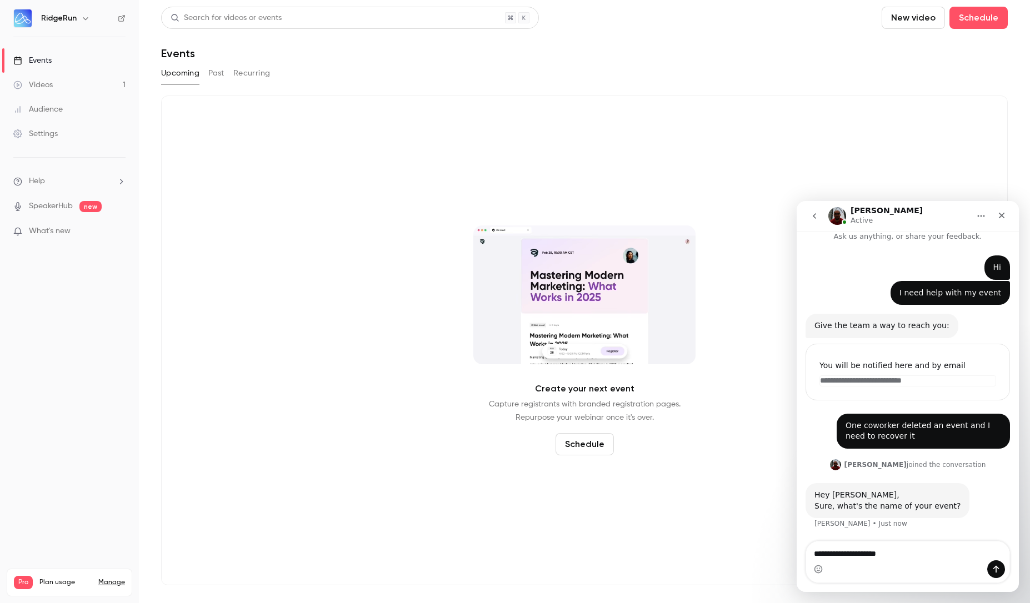
click at [78, 112] on link "Audience" at bounding box center [69, 109] width 139 height 24
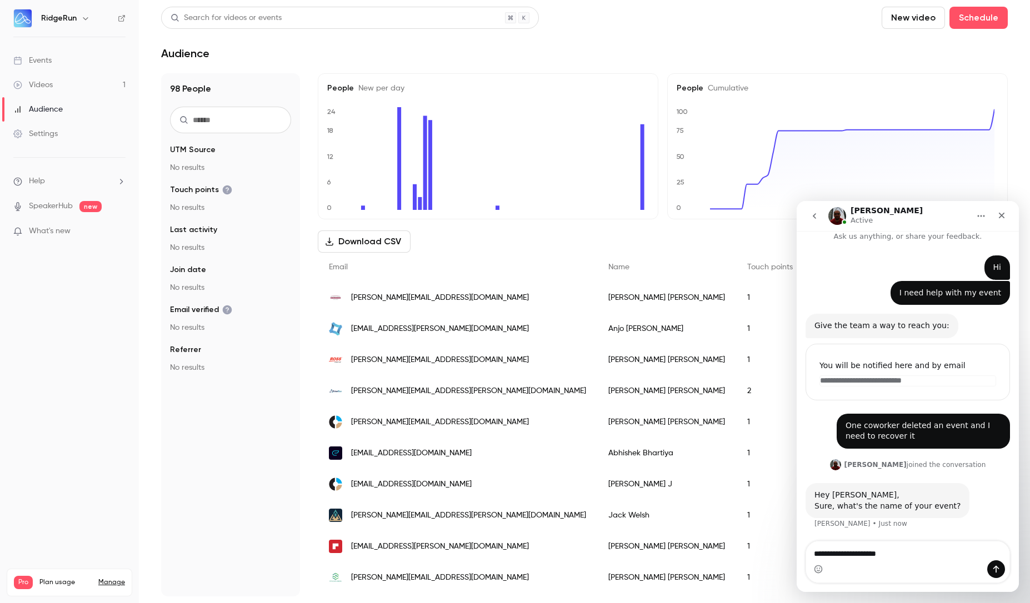
click at [448, 303] on div "rallan@datacast.com" at bounding box center [457, 297] width 279 height 31
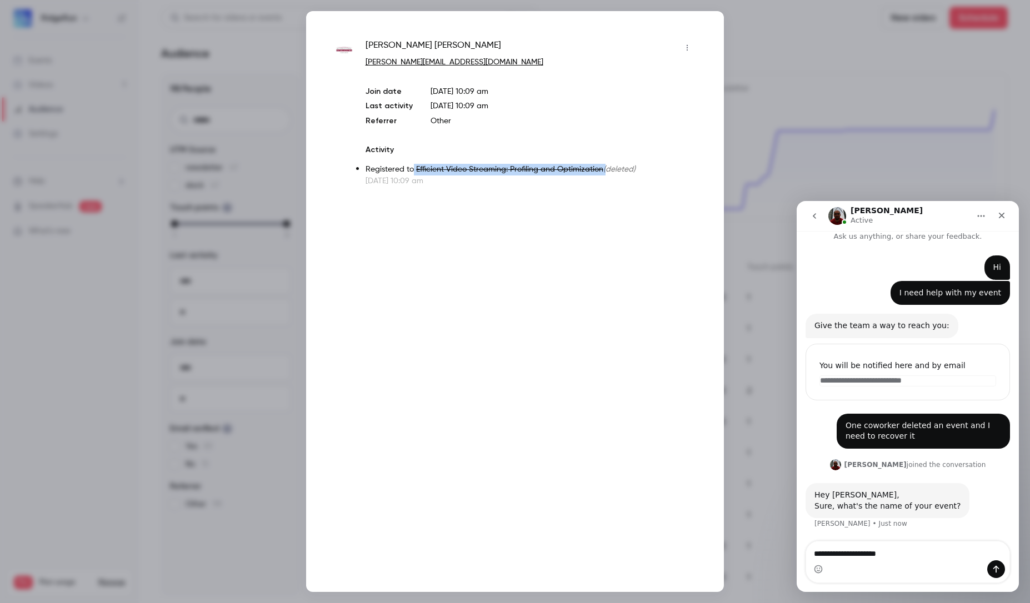
drag, startPoint x: 413, startPoint y: 169, endPoint x: 602, endPoint y: 168, distance: 188.9
click at [602, 168] on p "Registered to Efficient Video Streaming: Profiling and Optimization (deleted)" at bounding box center [531, 170] width 331 height 12
copy p "Efficient Video Streaming: Profiling and Optimization"
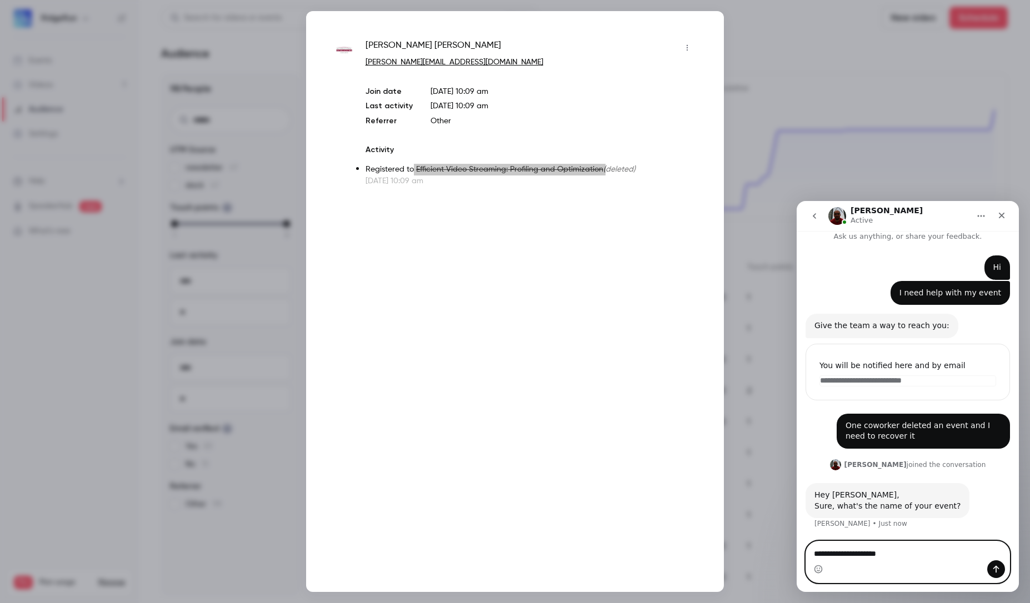
click at [915, 556] on textarea "**********" at bounding box center [907, 551] width 203 height 19
type textarea "**********"
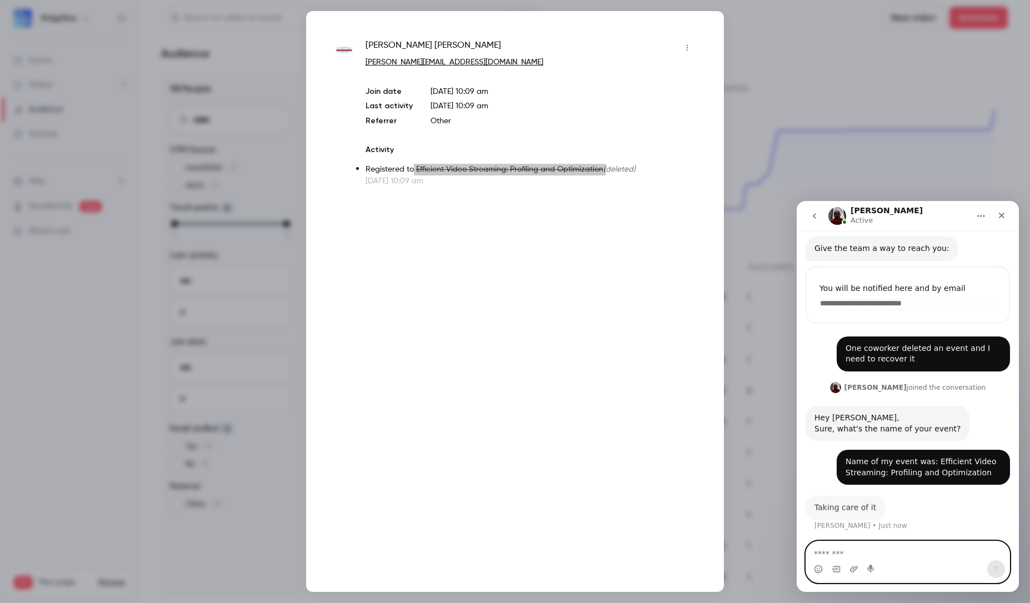
scroll to position [87, 0]
type textarea "**********"
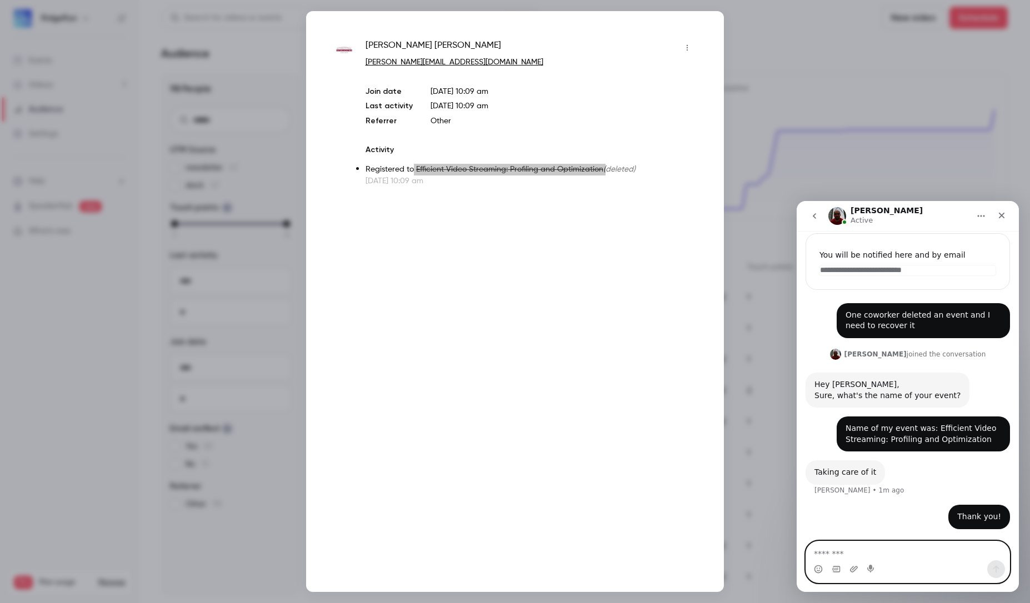
scroll to position [119, 0]
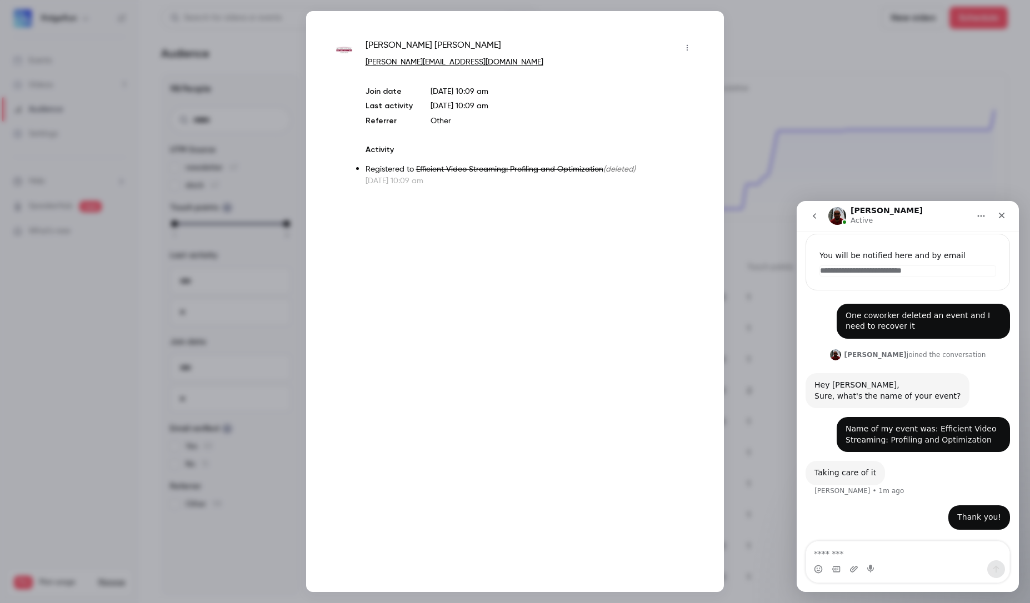
click at [787, 56] on div at bounding box center [515, 301] width 1030 height 603
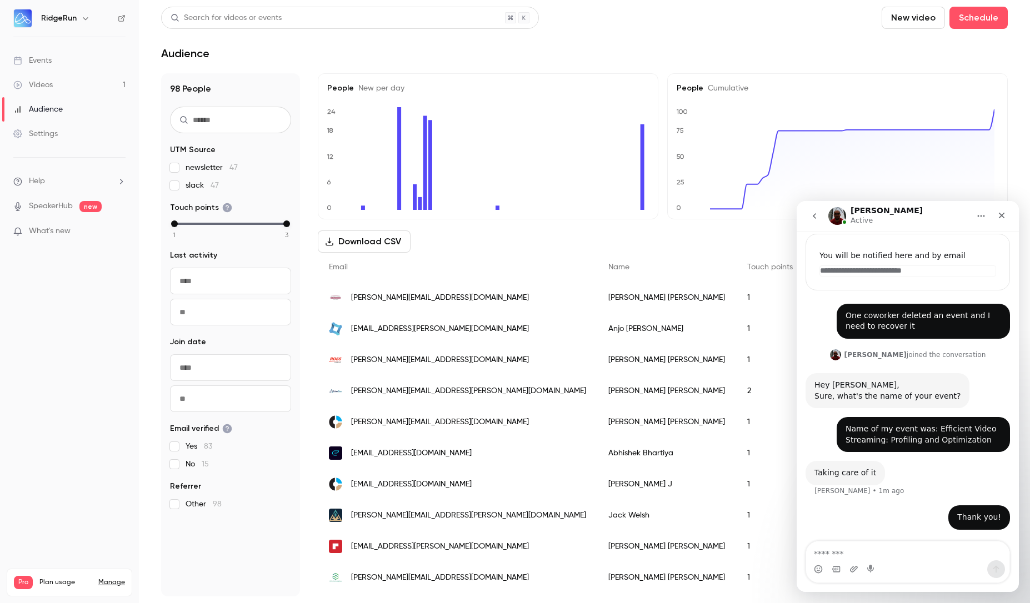
click at [56, 57] on link "Events" at bounding box center [69, 60] width 139 height 24
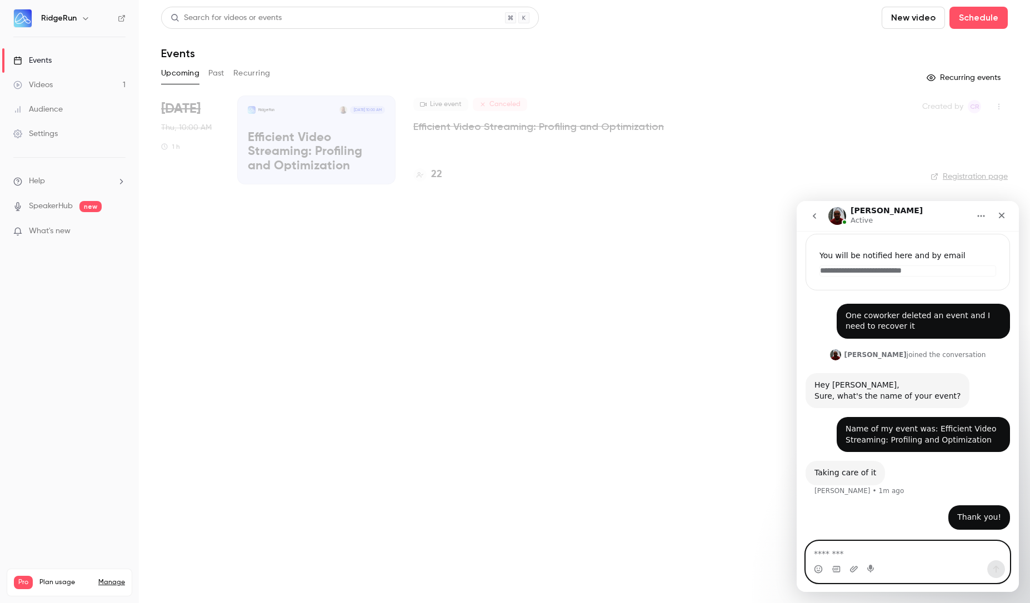
click at [881, 551] on textarea "Message…" at bounding box center [907, 551] width 203 height 19
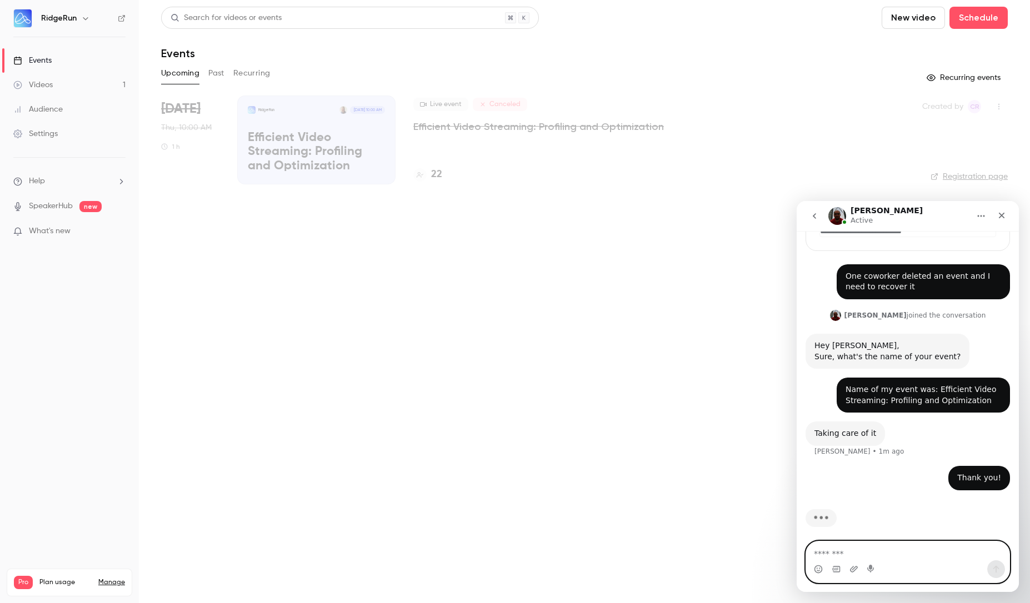
scroll to position [163, 0]
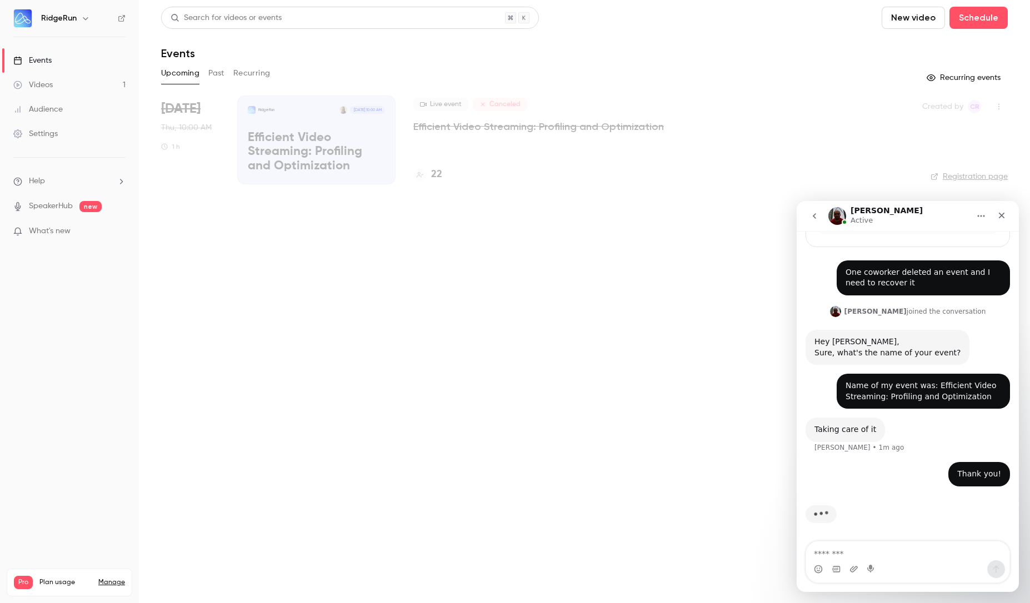
click at [439, 129] on p "Efficient Video Streaming: Profiling and Optimization" at bounding box center [538, 126] width 251 height 13
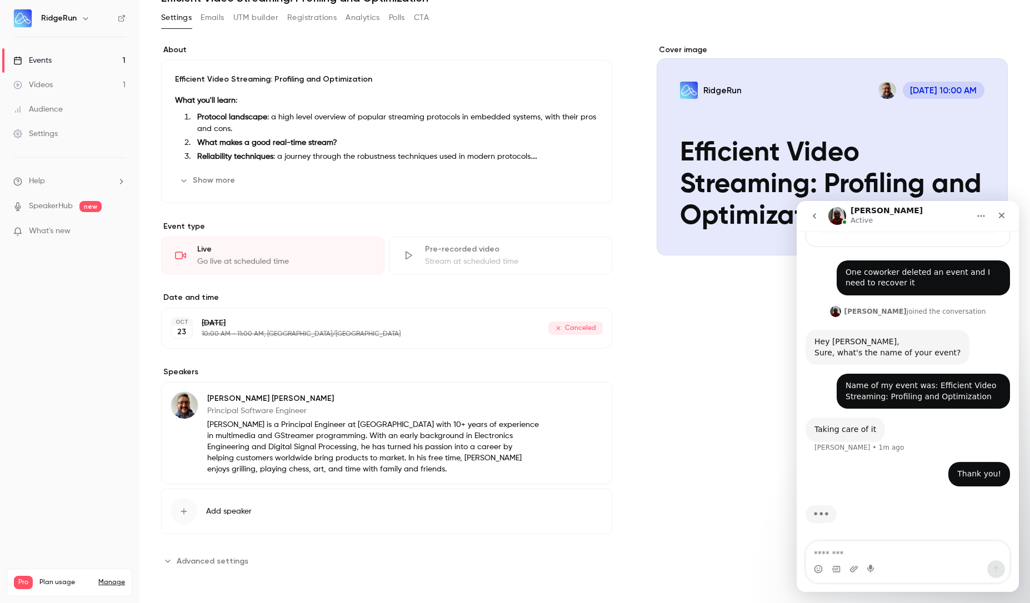
scroll to position [56, 0]
click at [565, 328] on span "Canceled" at bounding box center [575, 328] width 54 height 13
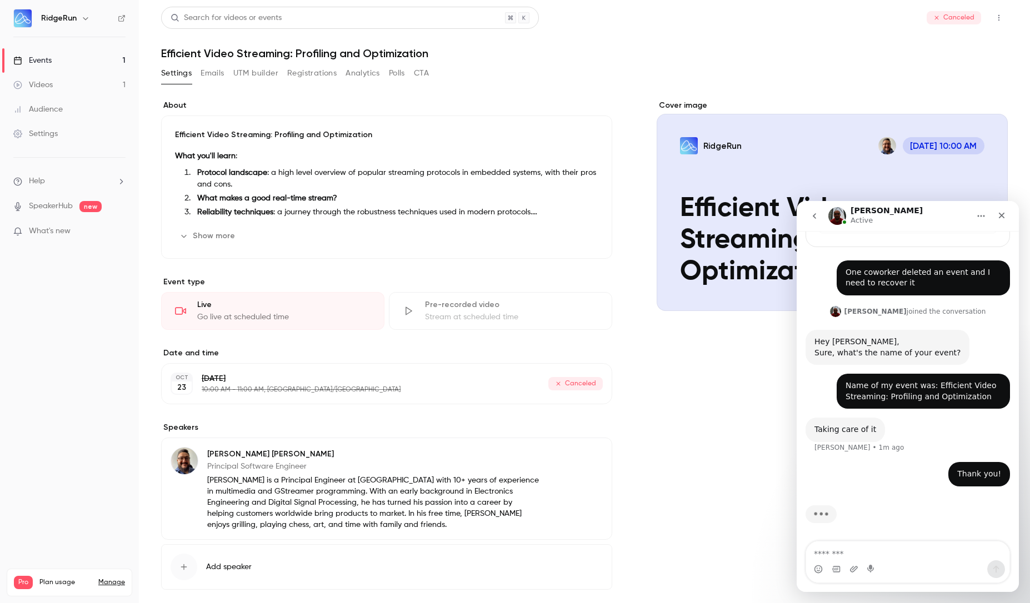
click at [54, 51] on link "Events 1" at bounding box center [69, 60] width 139 height 24
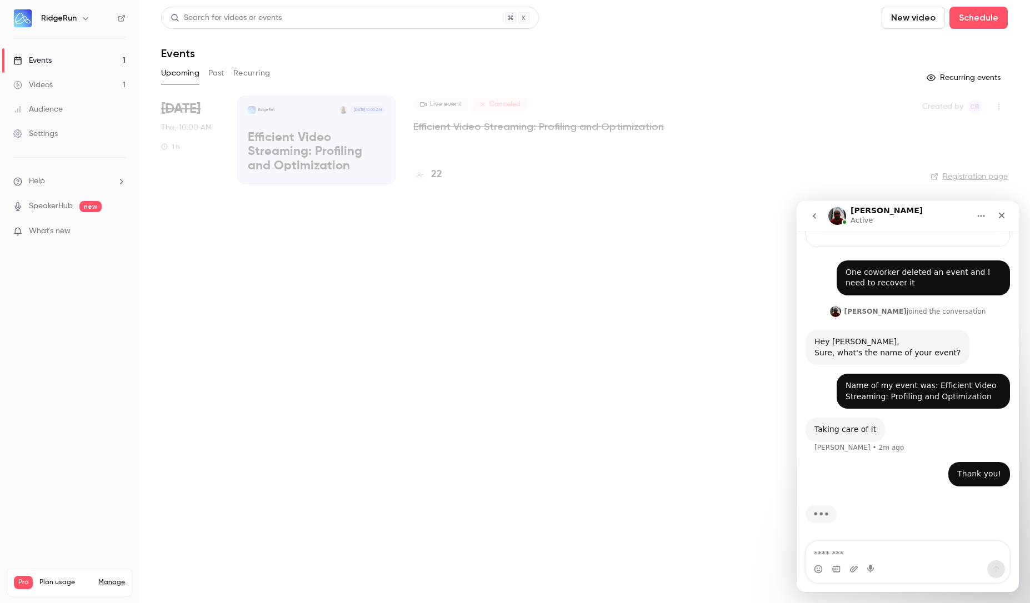
click at [995, 106] on icon "button" at bounding box center [998, 107] width 9 height 8
click at [667, 114] on div at bounding box center [515, 301] width 1030 height 603
click at [353, 119] on div "RidgeRun Oct 23, 10:00 AM Efficient Video Streaming: Profiling and Optimization" at bounding box center [316, 140] width 158 height 89
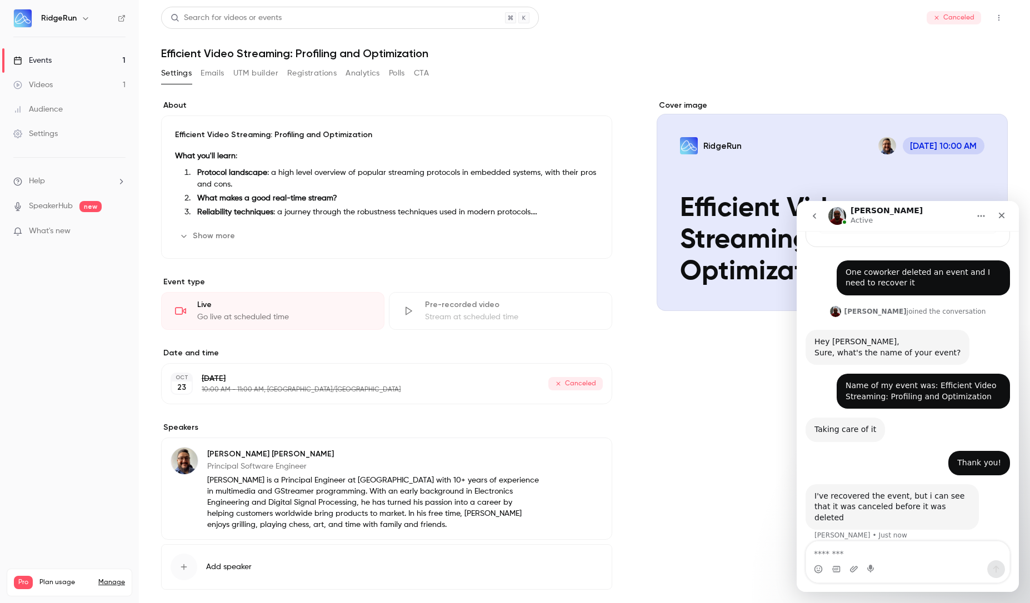
scroll to position [207, 0]
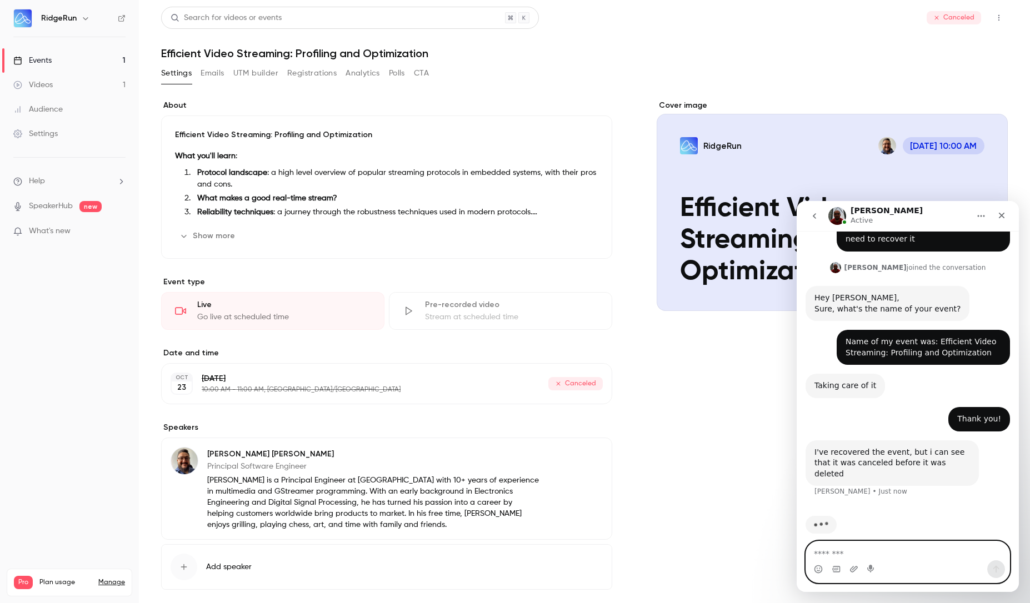
click at [881, 552] on textarea "Message…" at bounding box center [907, 551] width 203 height 19
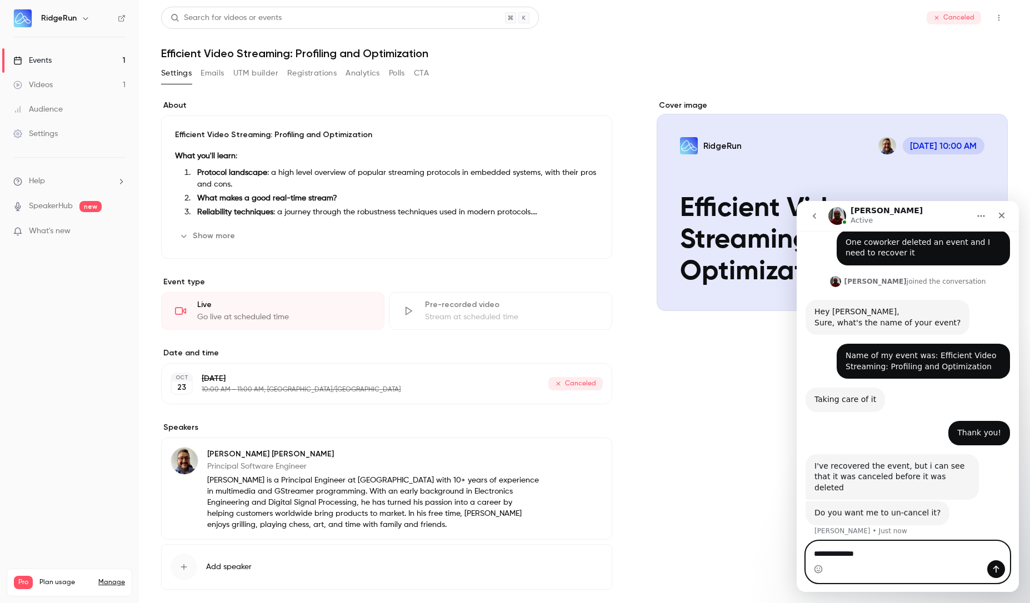
scroll to position [189, 0]
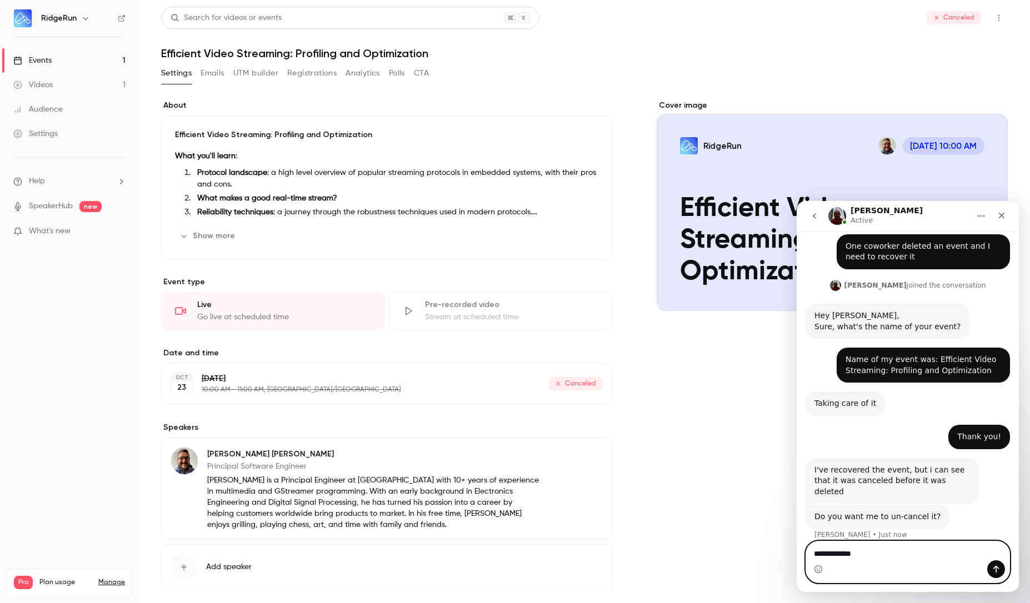
type textarea "**"
type textarea "**********"
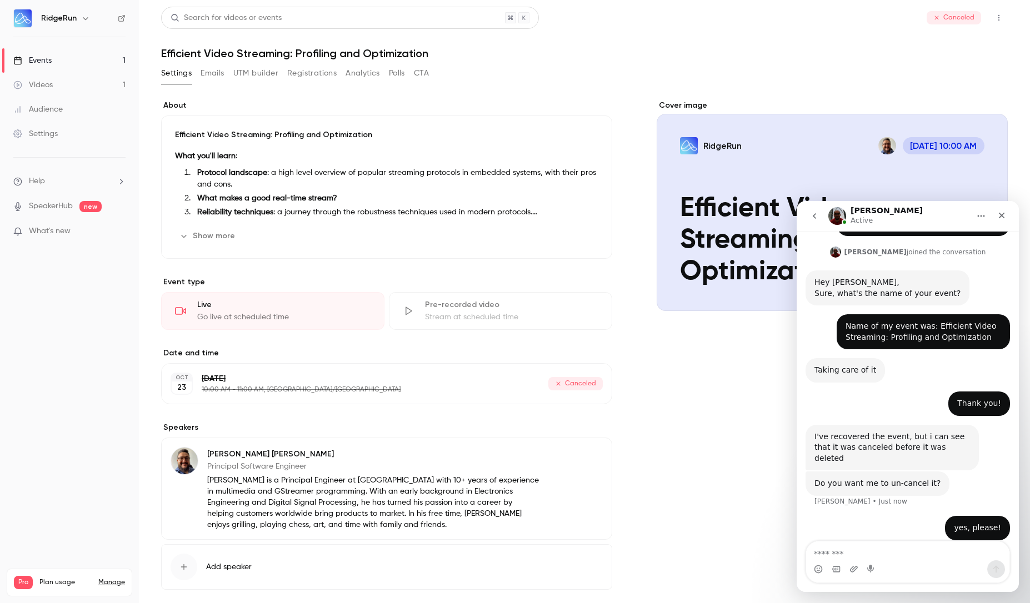
scroll to position [265, 0]
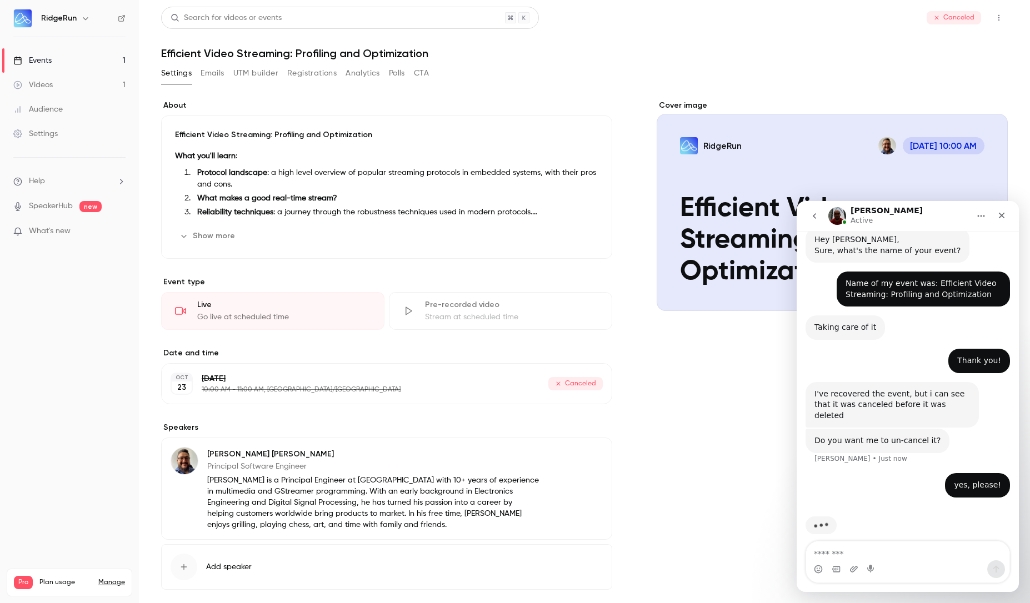
click at [48, 62] on div "Events" at bounding box center [32, 60] width 38 height 11
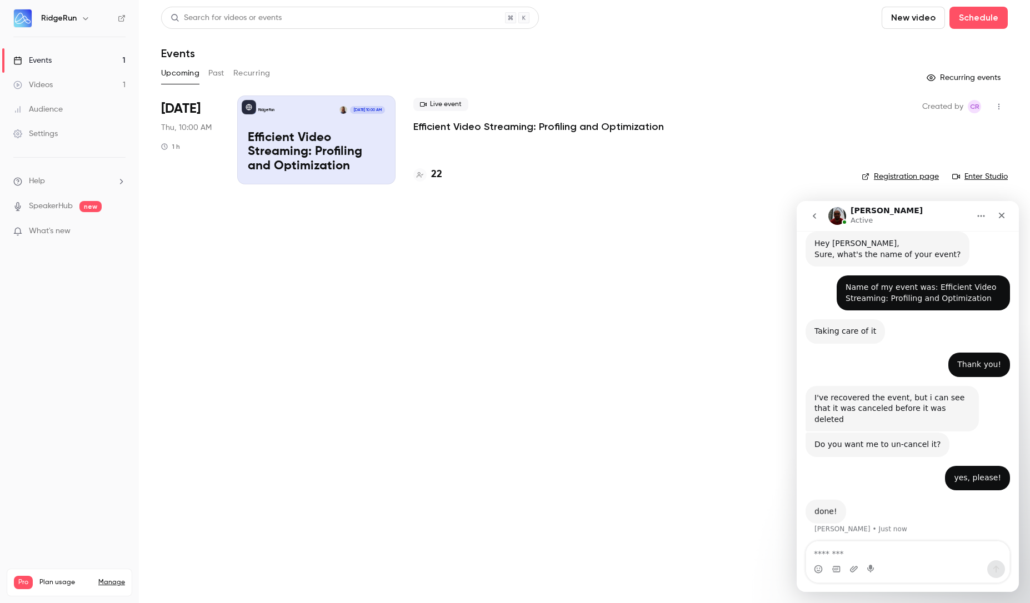
scroll to position [256, 0]
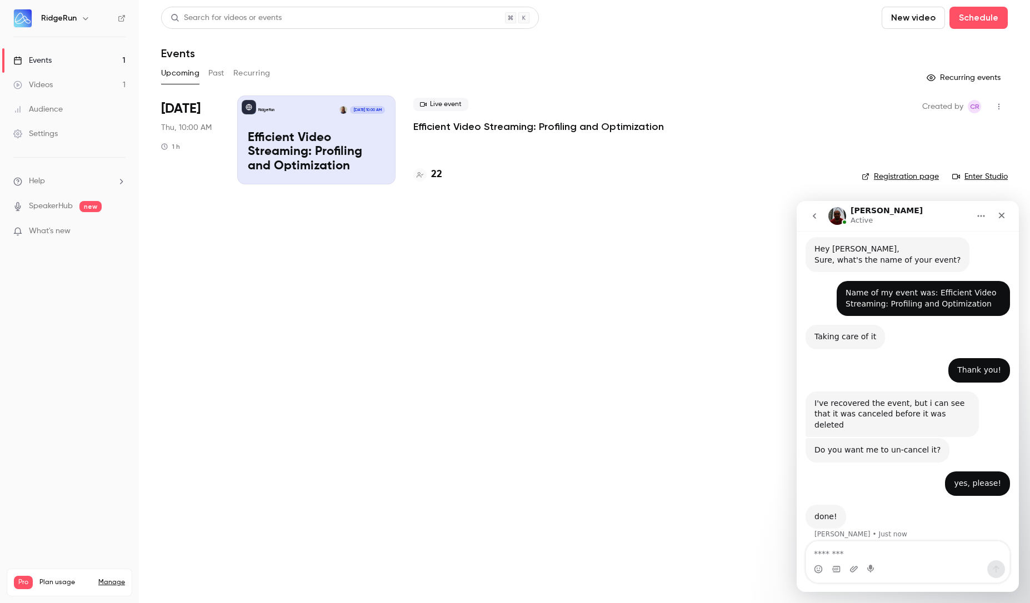
click at [576, 128] on p "Efficient Video Streaming: Profiling and Optimization" at bounding box center [538, 126] width 251 height 13
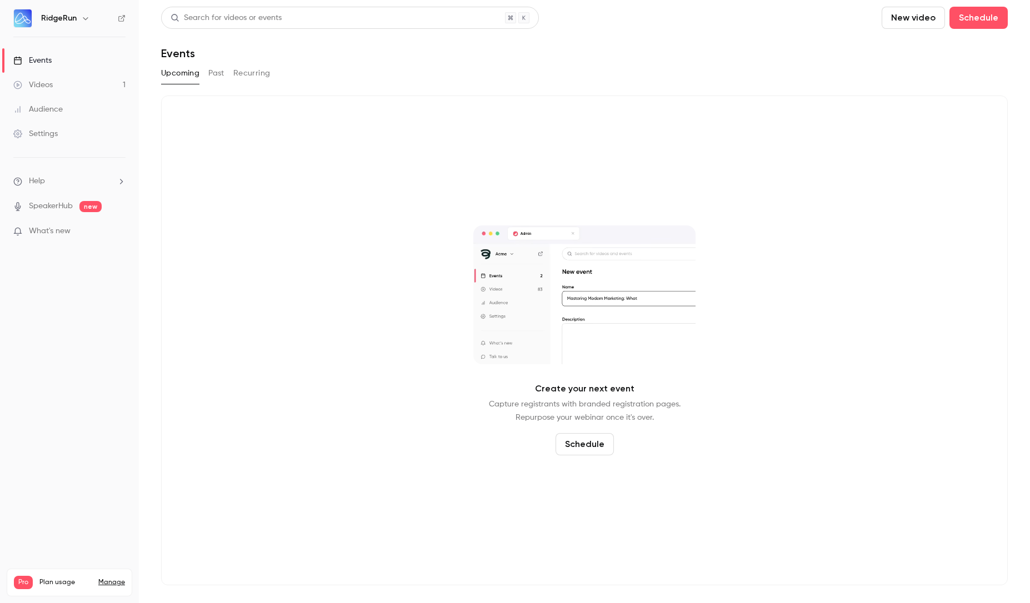
click at [111, 578] on link "Manage" at bounding box center [111, 582] width 27 height 9
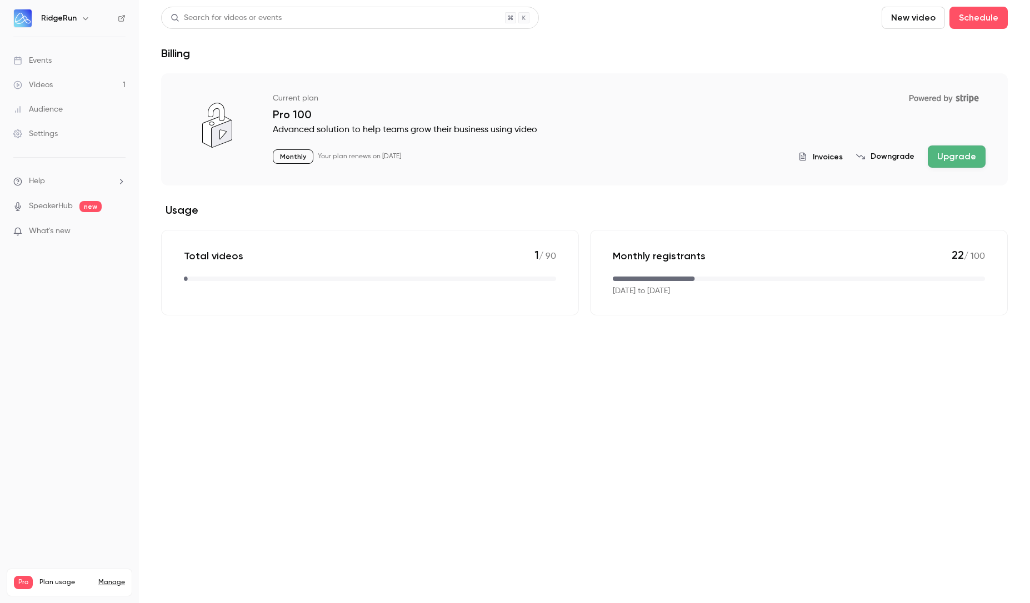
click at [742, 262] on div "Monthly registrants 22 / 100" at bounding box center [799, 255] width 372 height 15
click at [45, 112] on div "Audience" at bounding box center [37, 109] width 49 height 11
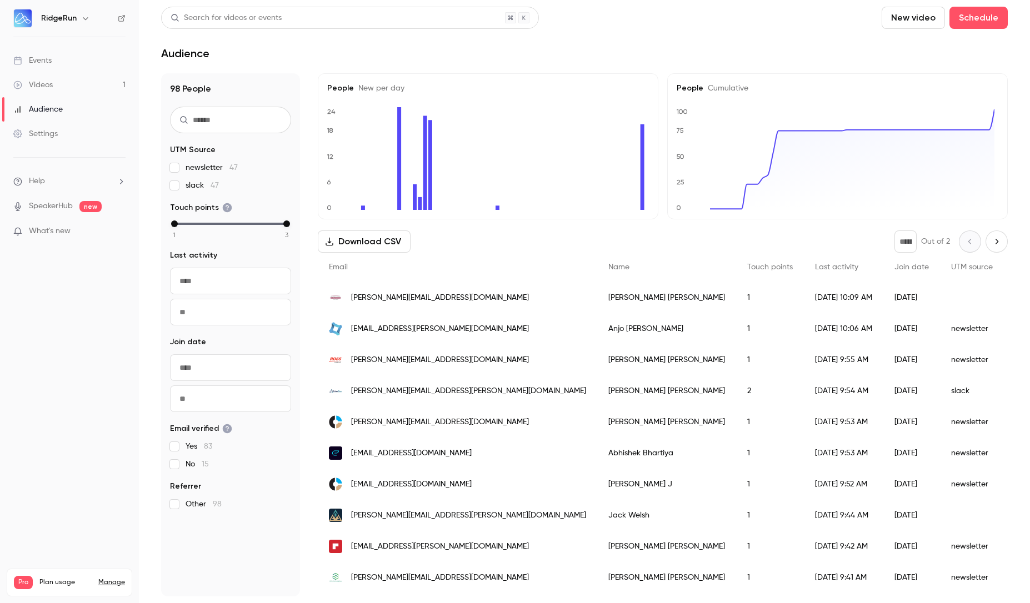
click at [49, 137] on div "Settings" at bounding box center [35, 133] width 44 height 11
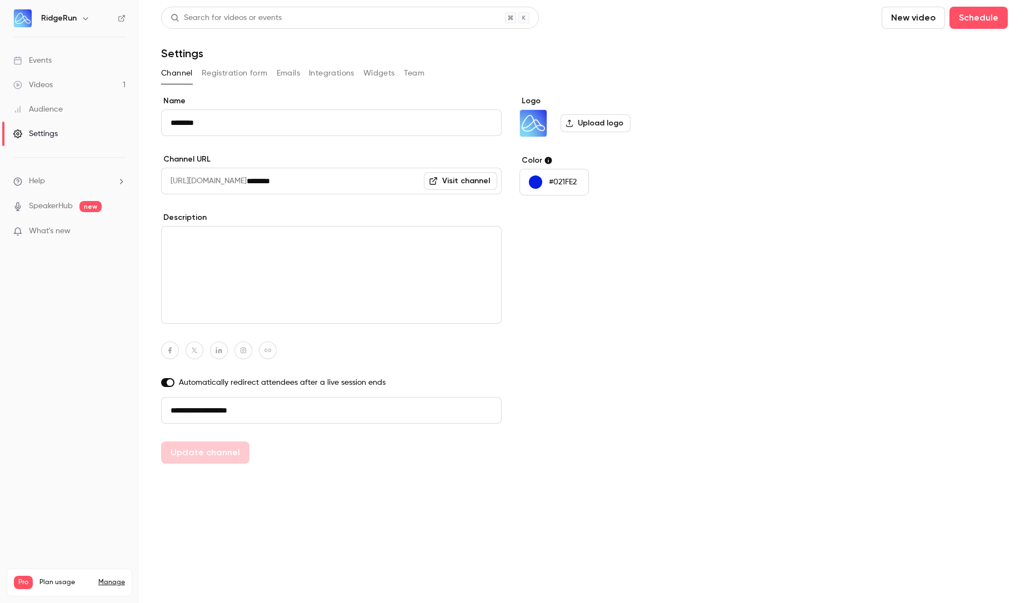
click at [51, 58] on div "Events" at bounding box center [32, 60] width 38 height 11
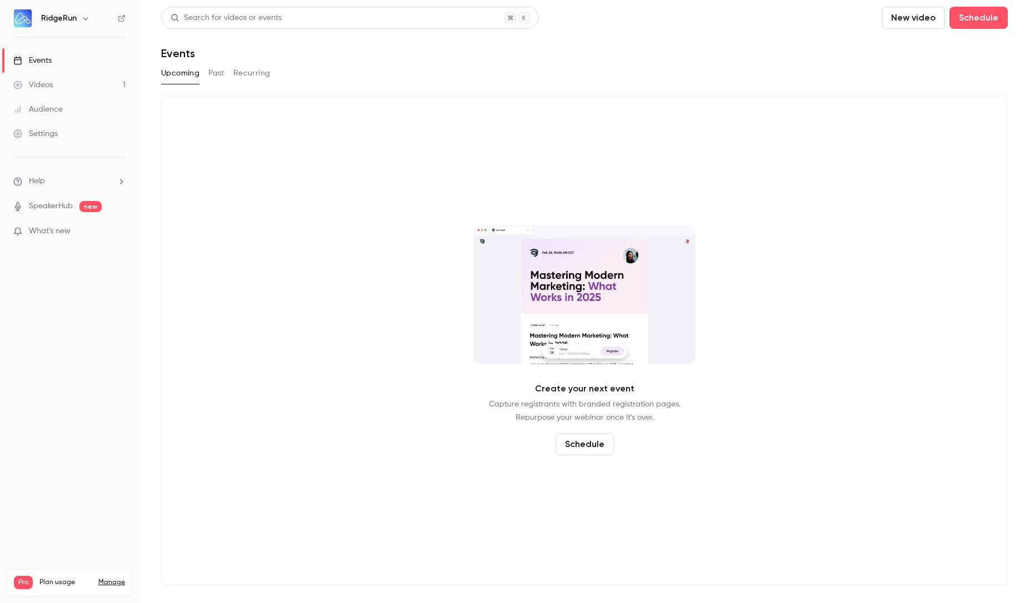
click at [56, 106] on div "Audience" at bounding box center [37, 109] width 49 height 11
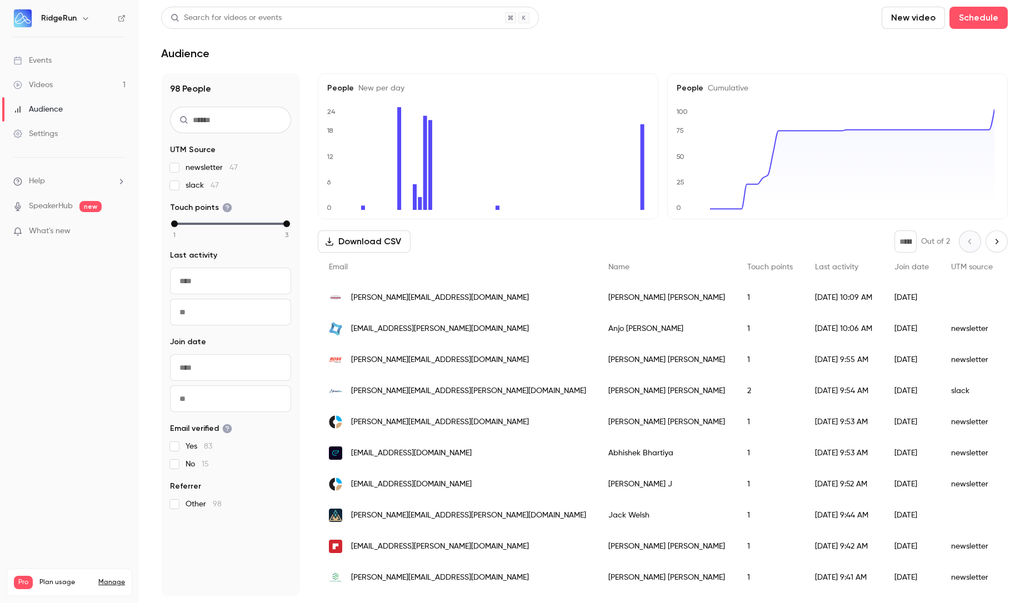
click at [694, 36] on header "Search for videos or events New video Schedule Audience" at bounding box center [584, 33] width 847 height 53
click at [47, 58] on div "Events" at bounding box center [32, 60] width 38 height 11
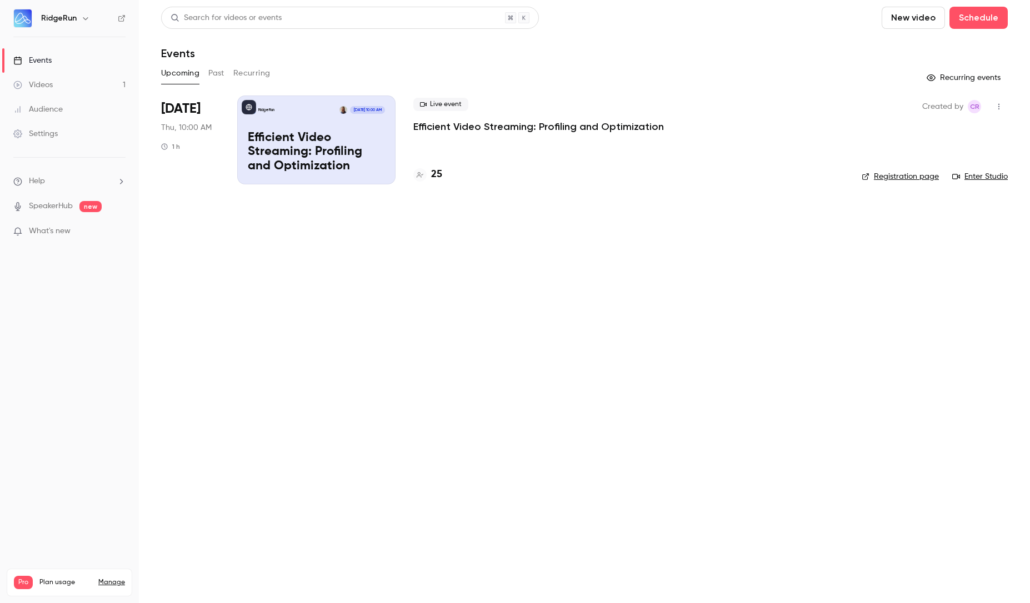
click at [492, 142] on div "Live event Efficient Video Streaming: Profiling and Optimization 25" at bounding box center [628, 140] width 431 height 89
click at [353, 135] on p "Efficient Video Streaming: Profiling and Optimization" at bounding box center [316, 152] width 137 height 43
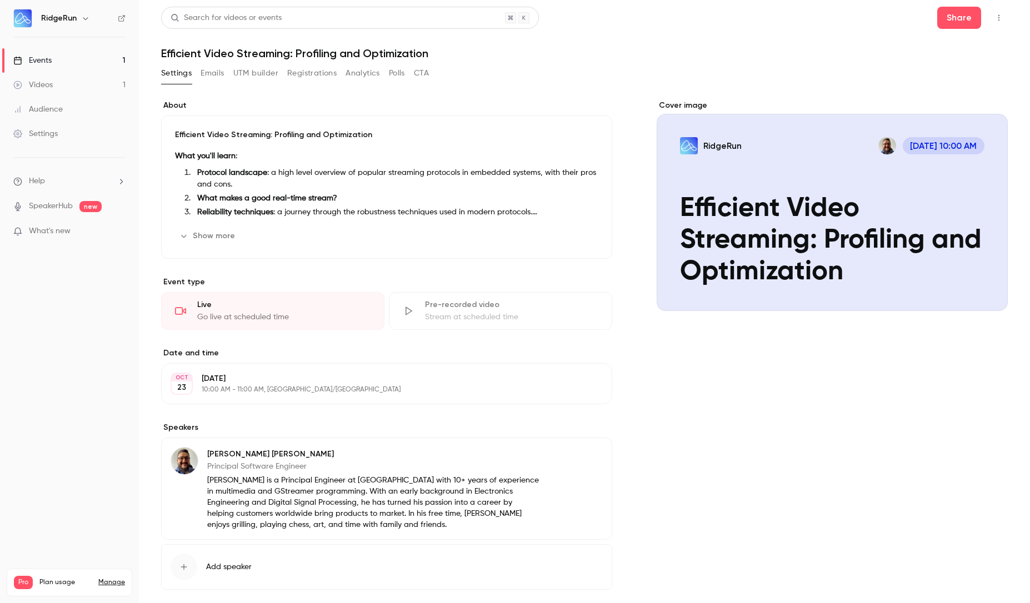
click at [320, 79] on button "Registrations" at bounding box center [311, 73] width 49 height 18
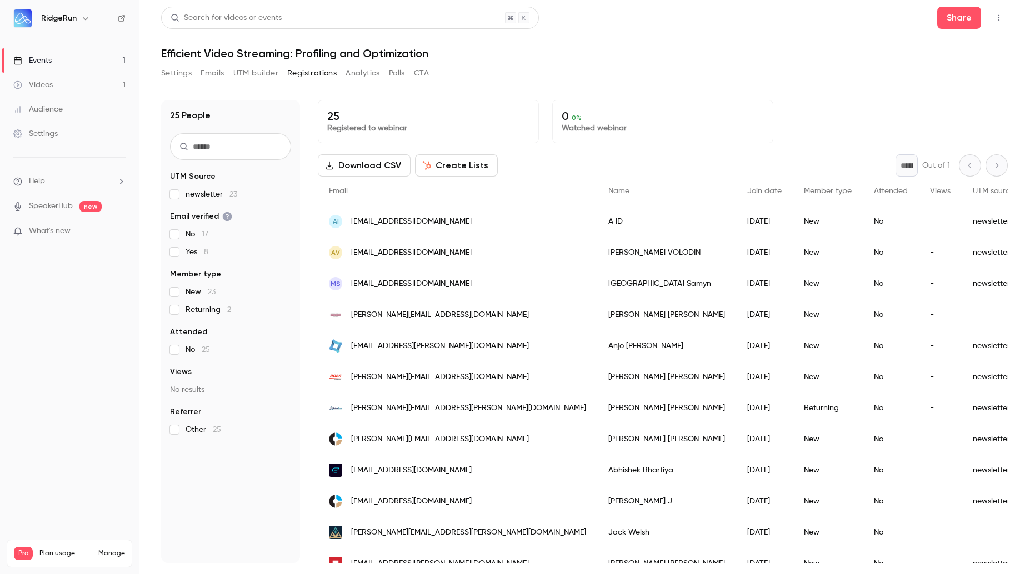
click at [212, 68] on button "Emails" at bounding box center [212, 73] width 23 height 18
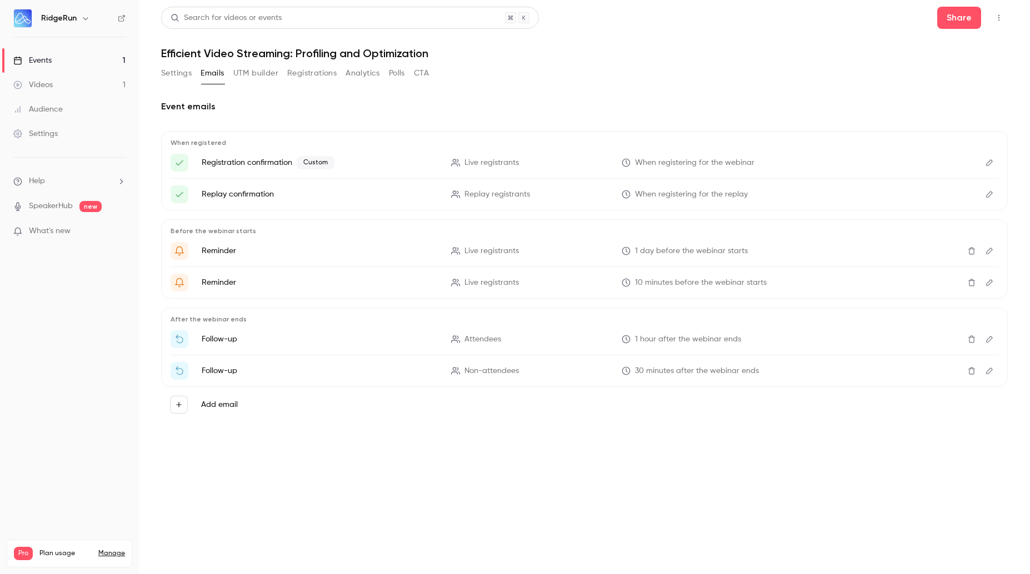
click at [316, 73] on button "Registrations" at bounding box center [311, 73] width 49 height 18
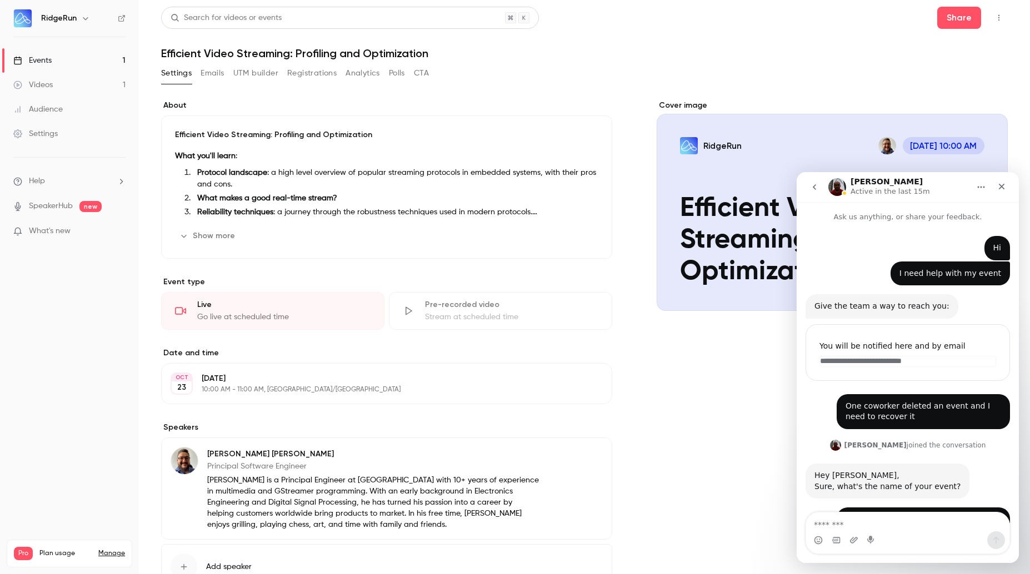
scroll to position [256, 0]
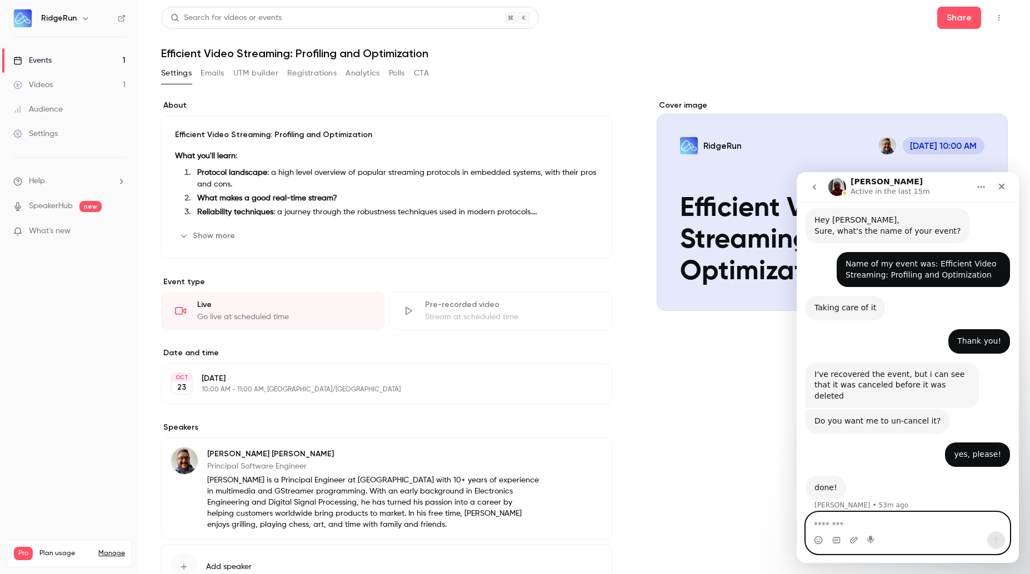
click at [828, 523] on textarea "Message…" at bounding box center [907, 522] width 203 height 19
type textarea "**********"
